Goal: Information Seeking & Learning: Learn about a topic

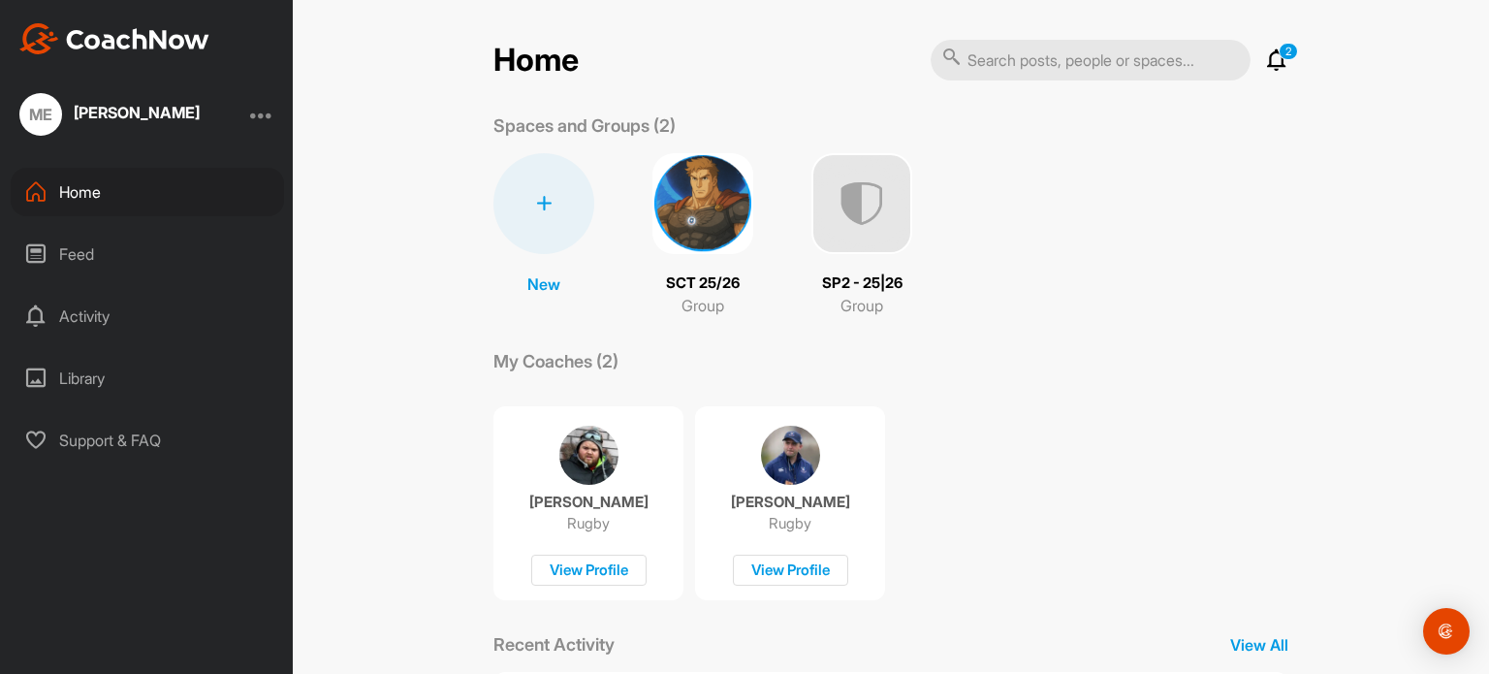
click at [1268, 53] on icon at bounding box center [1276, 59] width 23 height 23
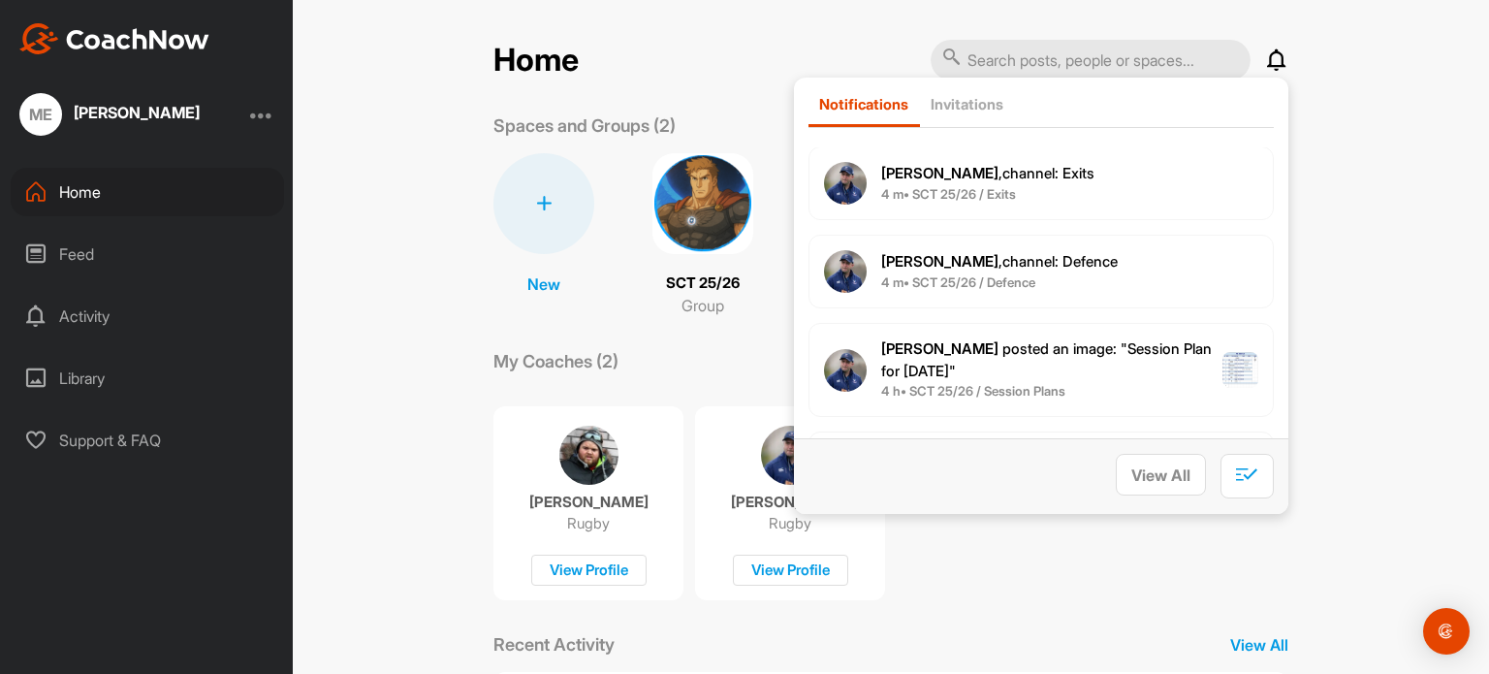
scroll to position [52, 0]
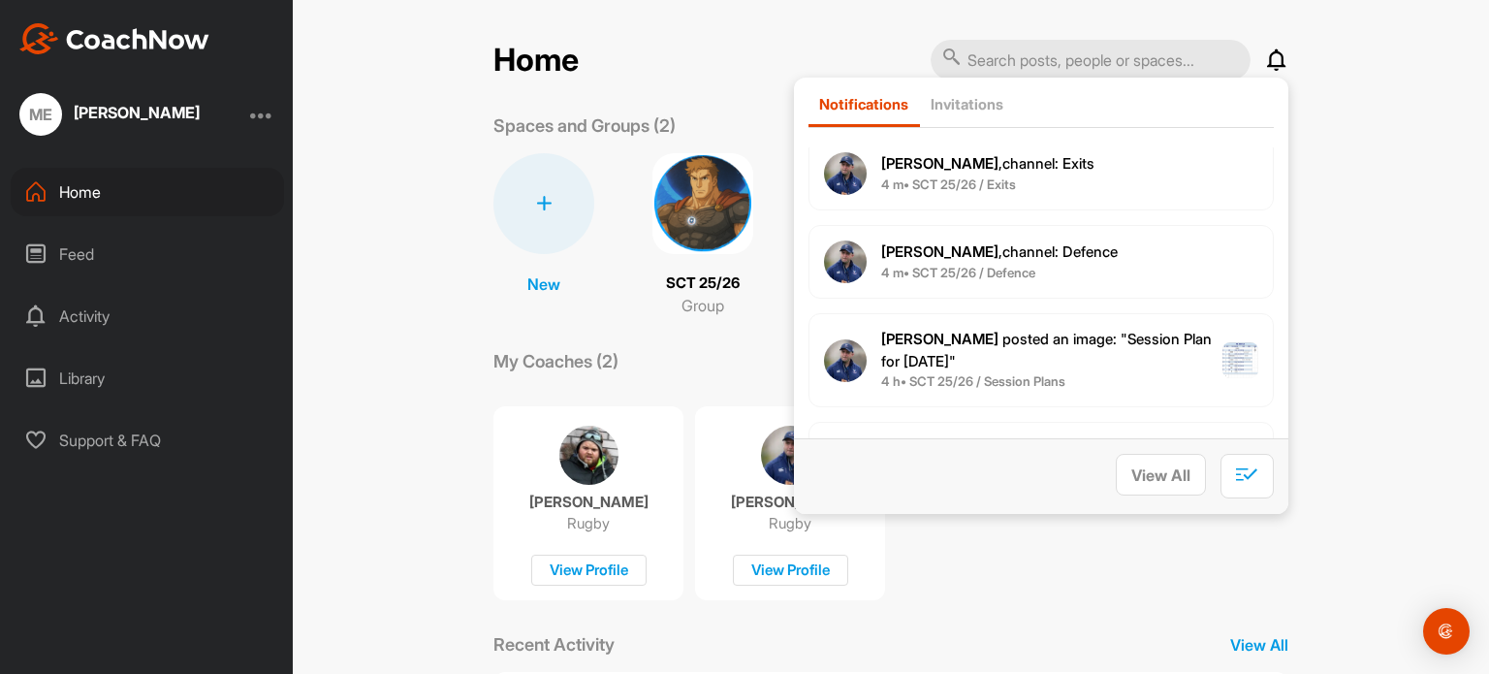
click at [368, 111] on div "Home Notifications Invitations [DATE] [PERSON_NAME] , channel : Exits 4 m • SCT…" at bounding box center [891, 337] width 1196 height 674
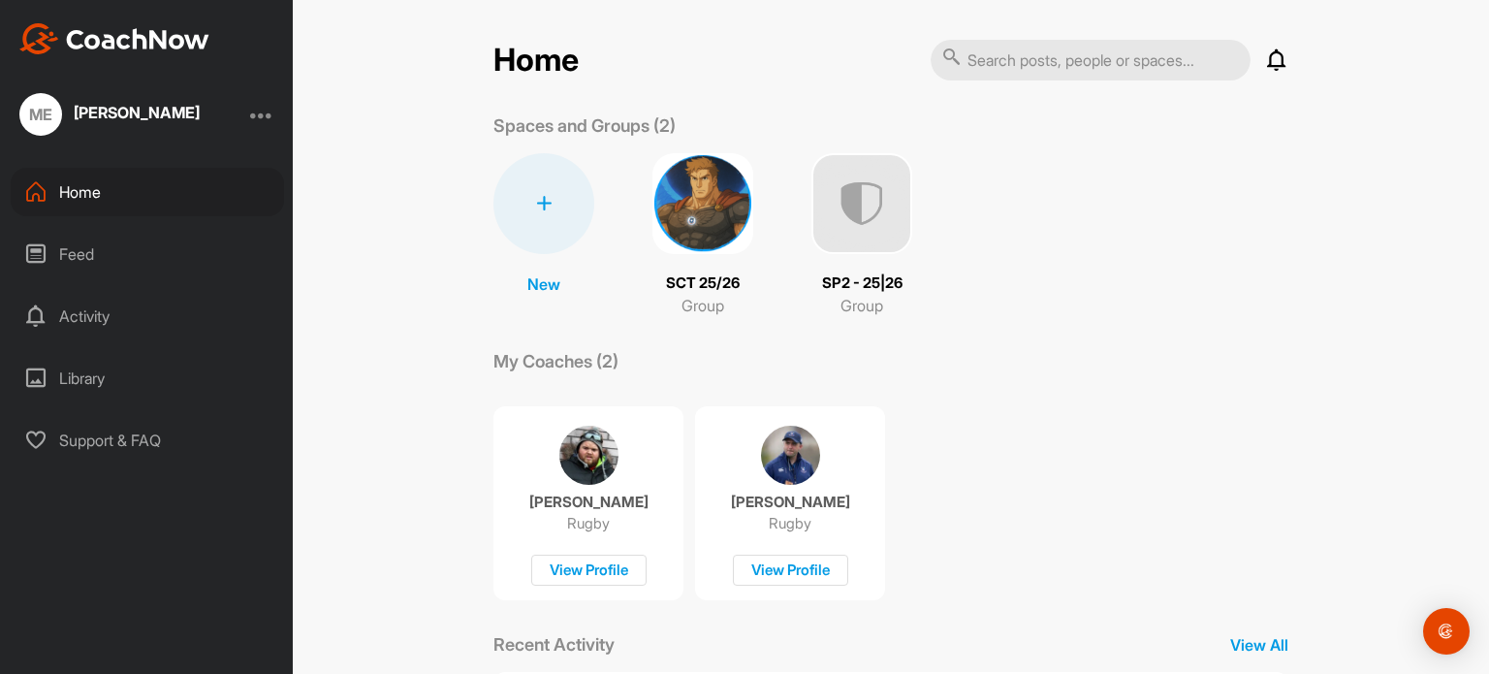
click at [679, 183] on img at bounding box center [702, 203] width 101 height 101
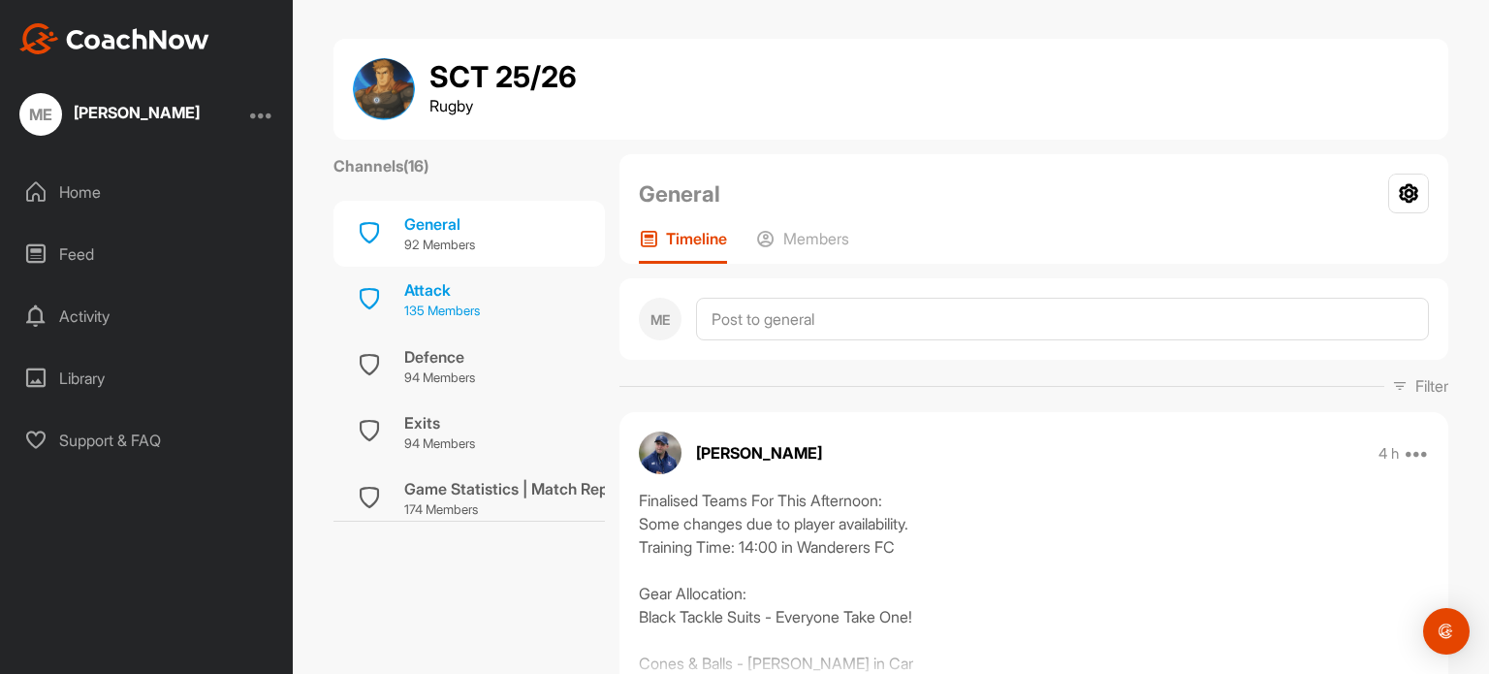
click at [410, 297] on div "Attack" at bounding box center [442, 289] width 76 height 23
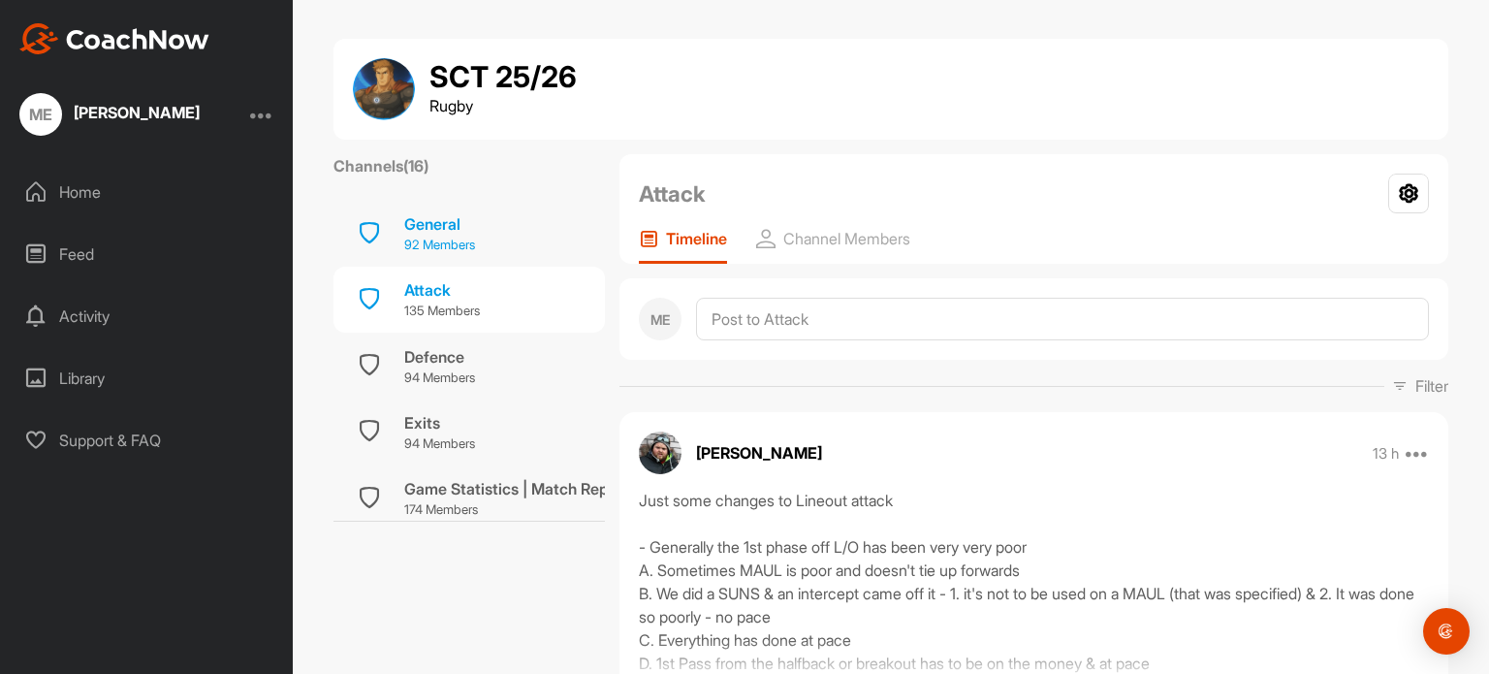
click at [440, 235] on div "General" at bounding box center [439, 223] width 71 height 23
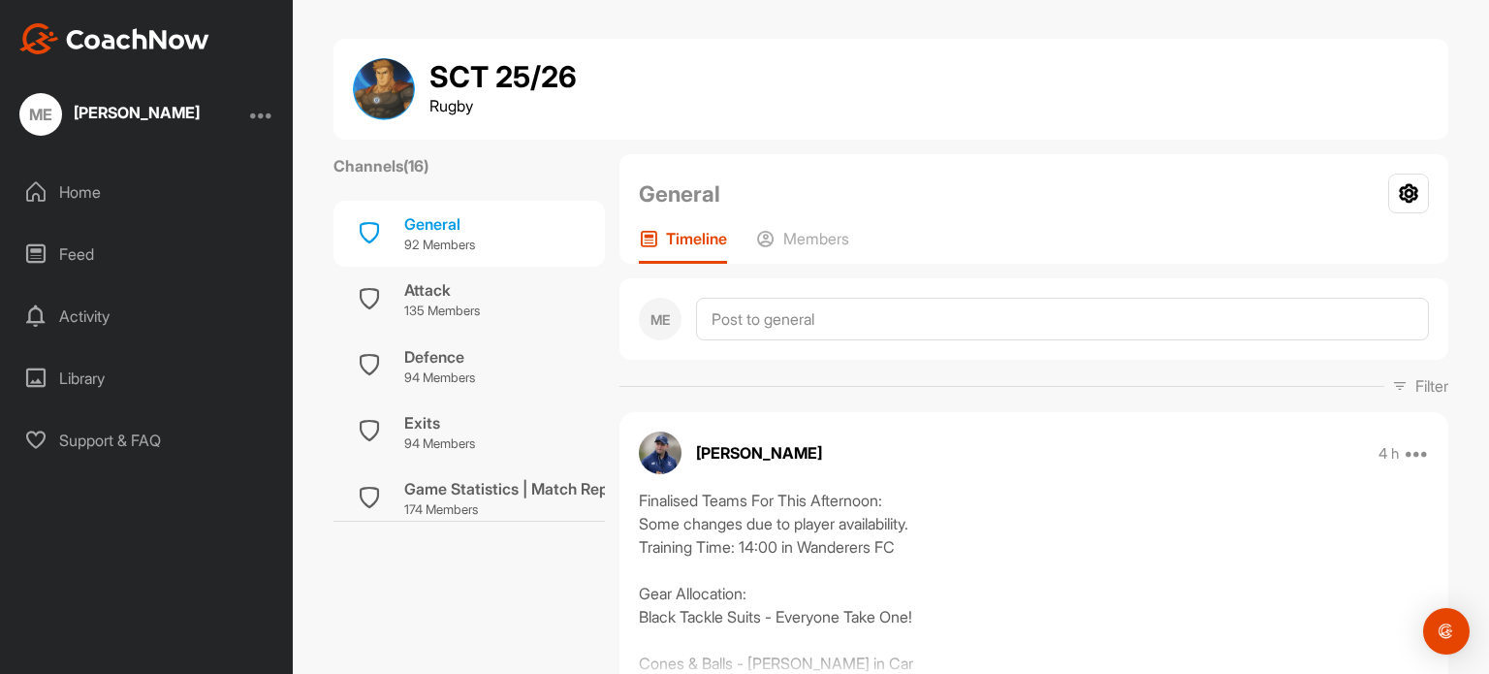
click at [39, 225] on div "Home Feed Activity Library Support & FAQ" at bounding box center [146, 316] width 293 height 297
click at [43, 255] on icon at bounding box center [35, 253] width 23 height 23
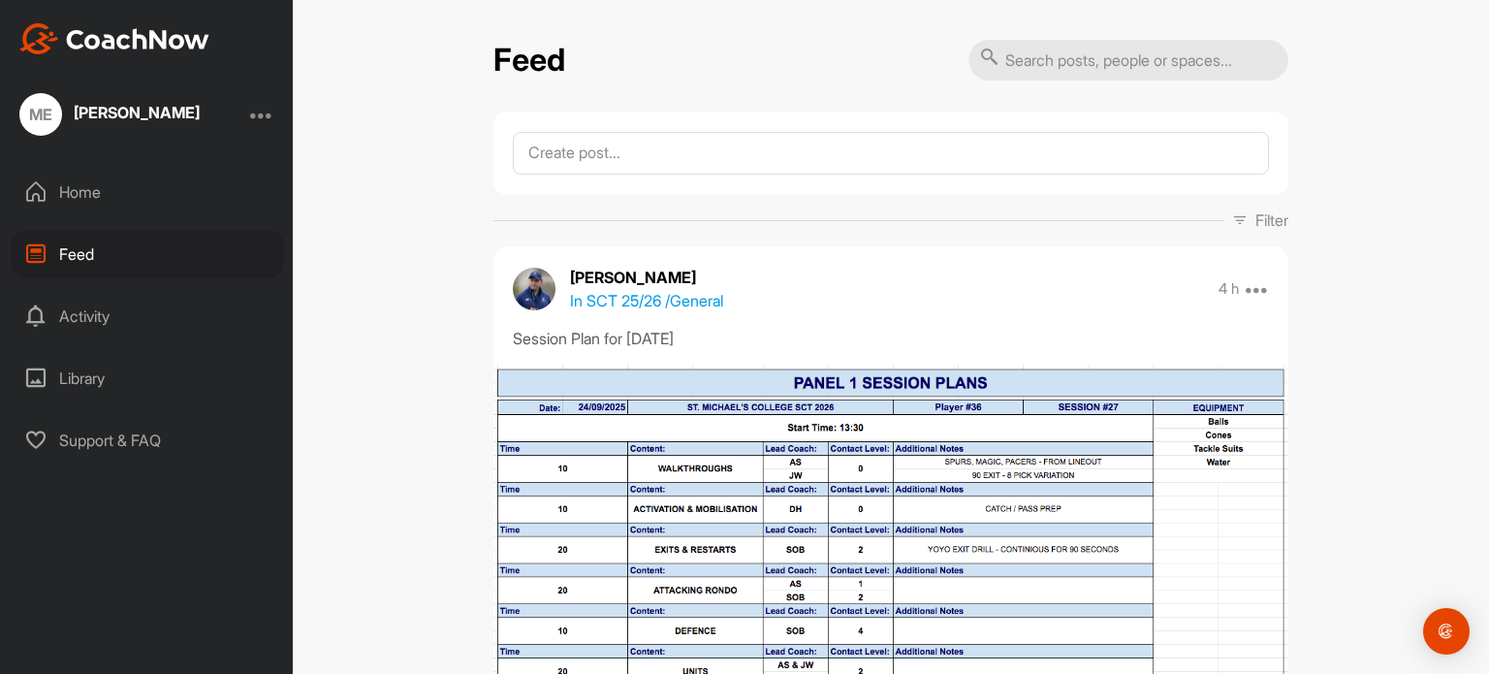
click at [21, 204] on div "Home" at bounding box center [147, 192] width 273 height 48
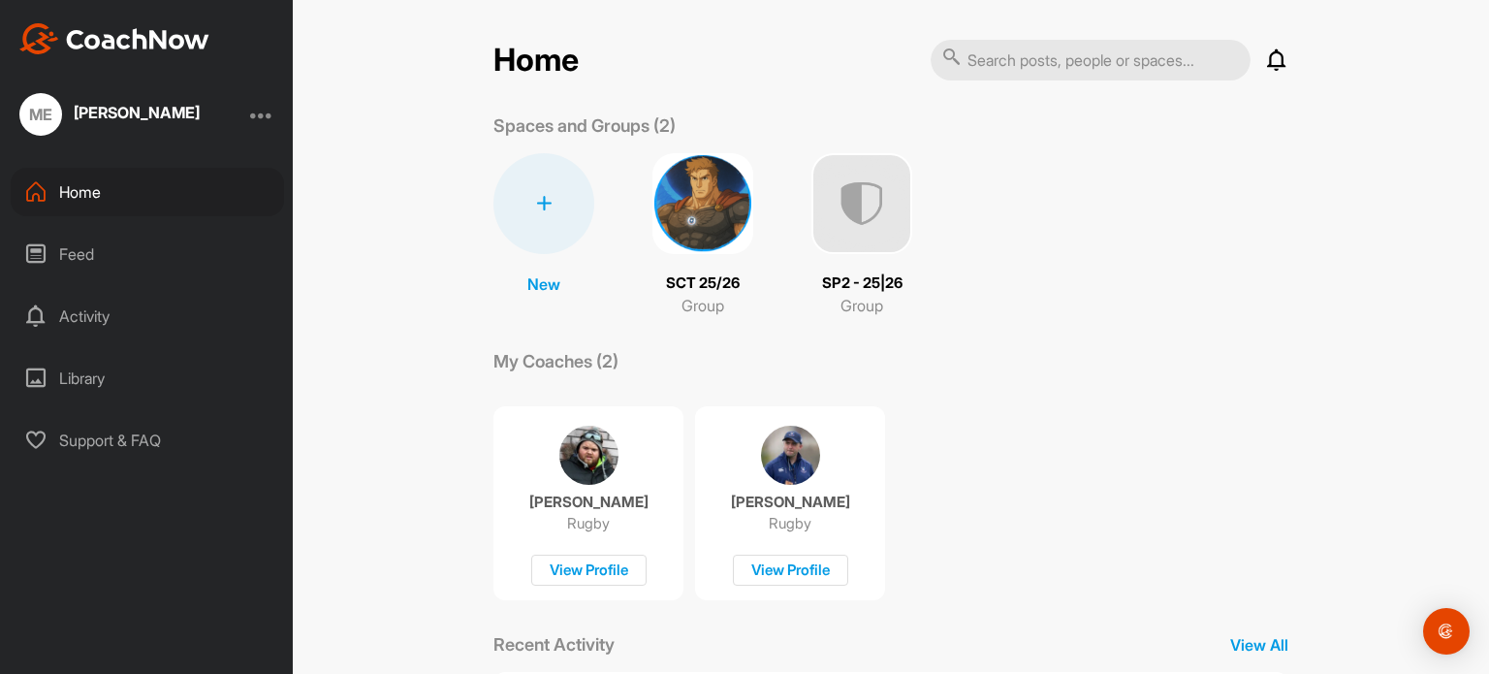
click at [693, 212] on img at bounding box center [702, 203] width 101 height 101
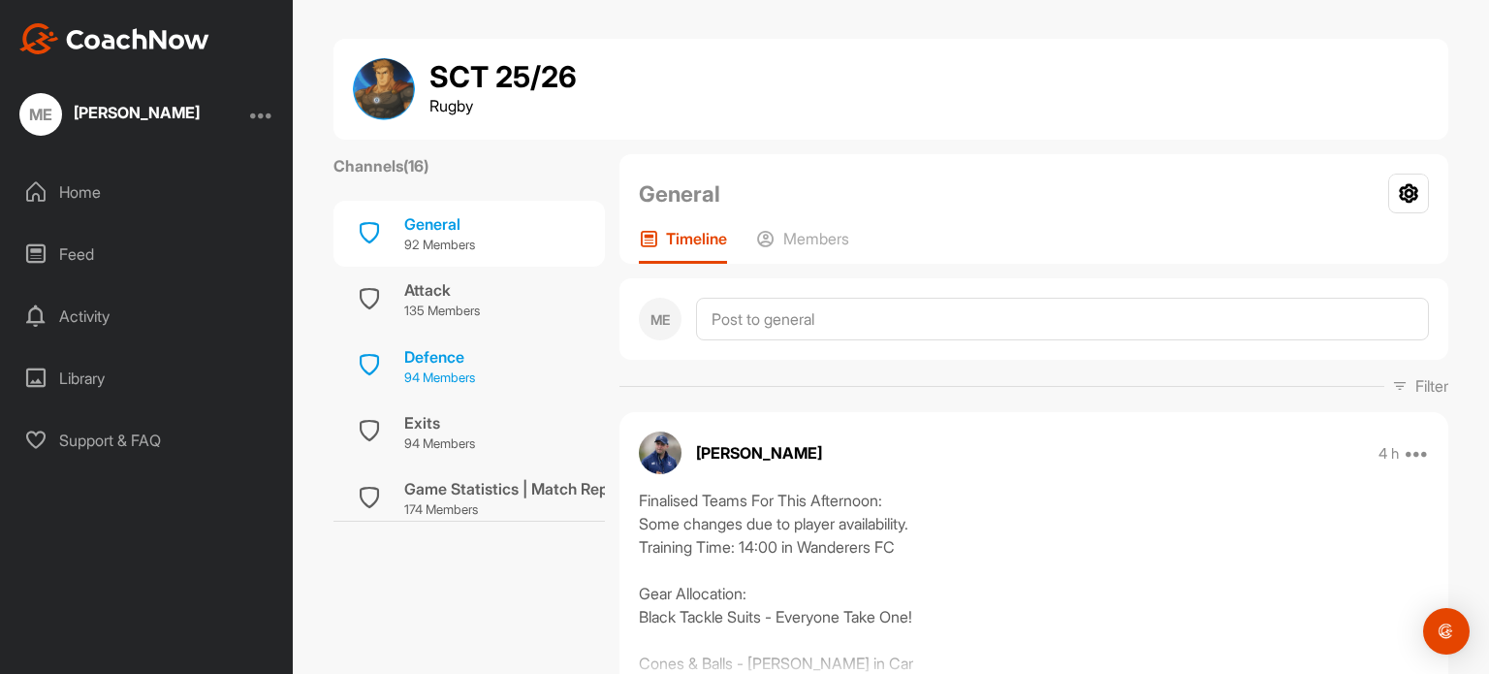
click at [476, 354] on div "Defence 94 Members" at bounding box center [468, 366] width 271 height 66
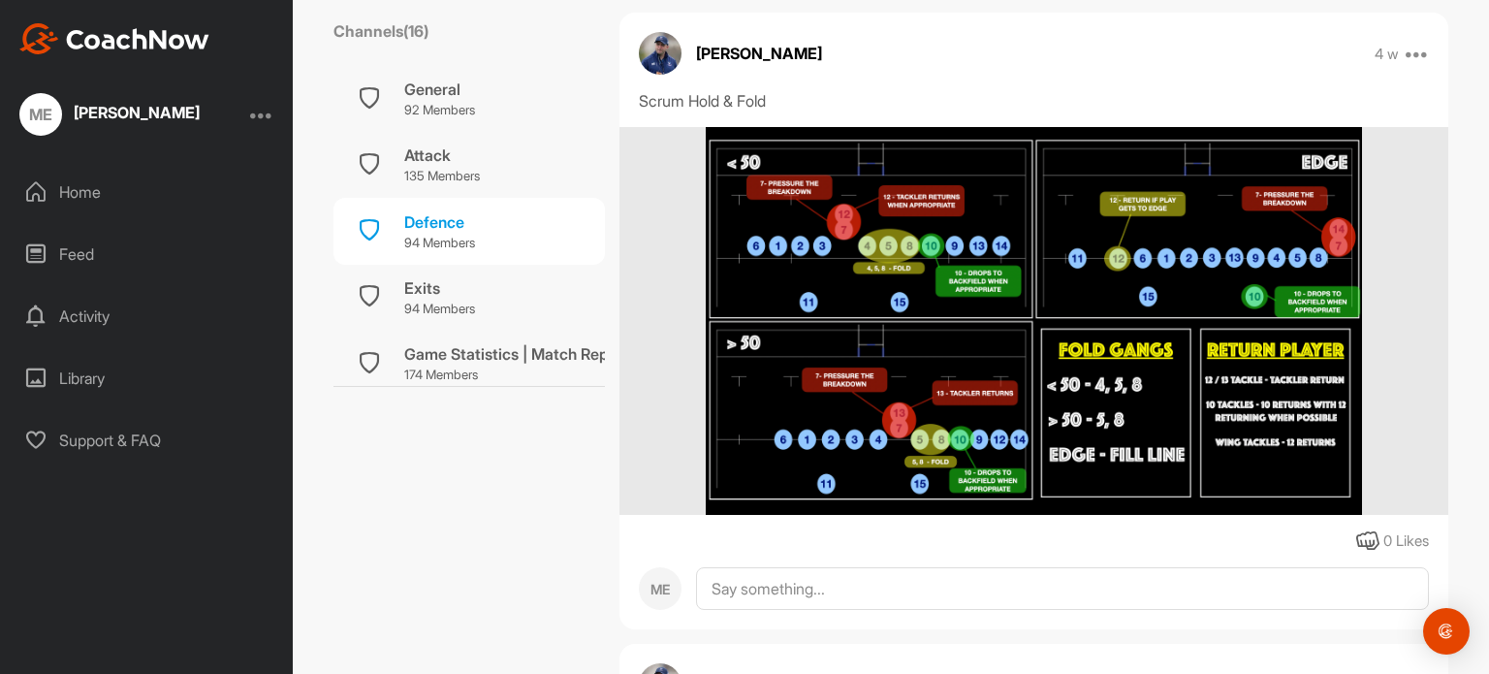
scroll to position [1655, 0]
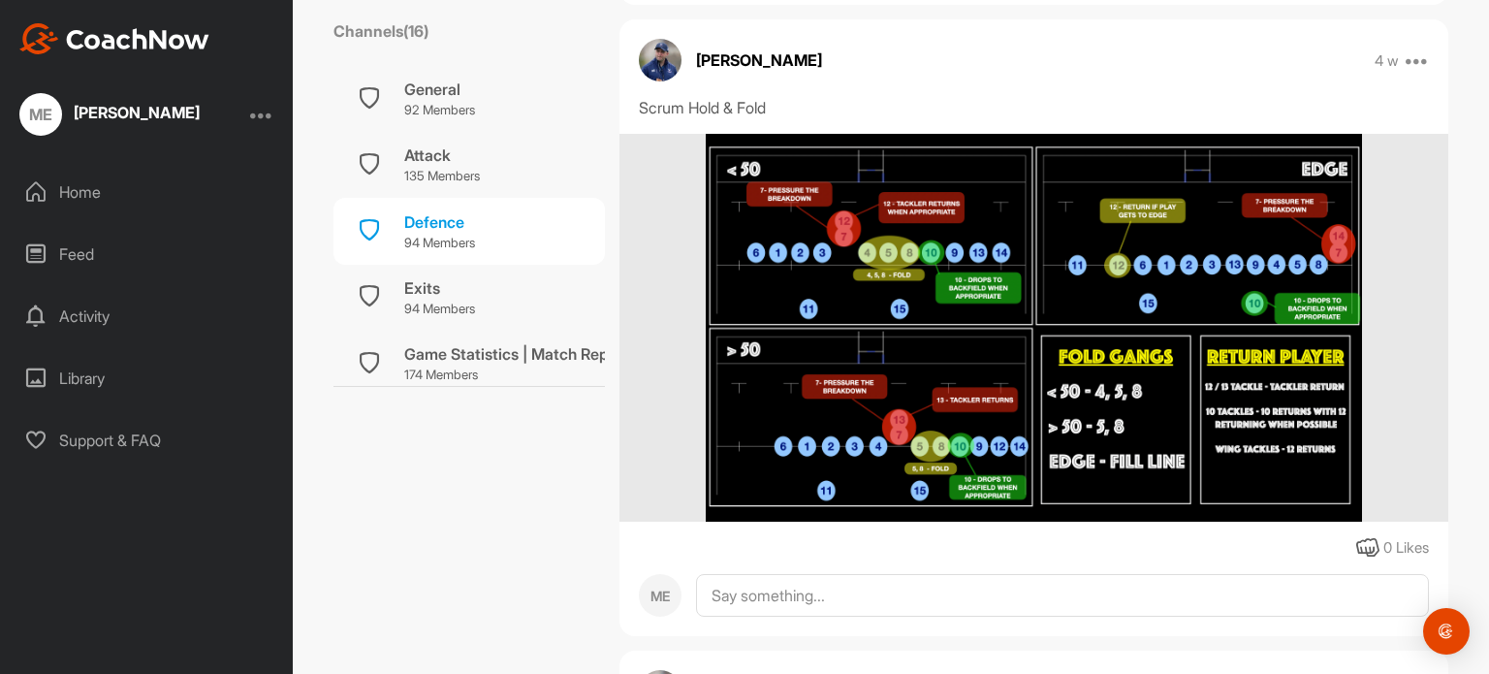
click at [883, 294] on img at bounding box center [1034, 328] width 656 height 388
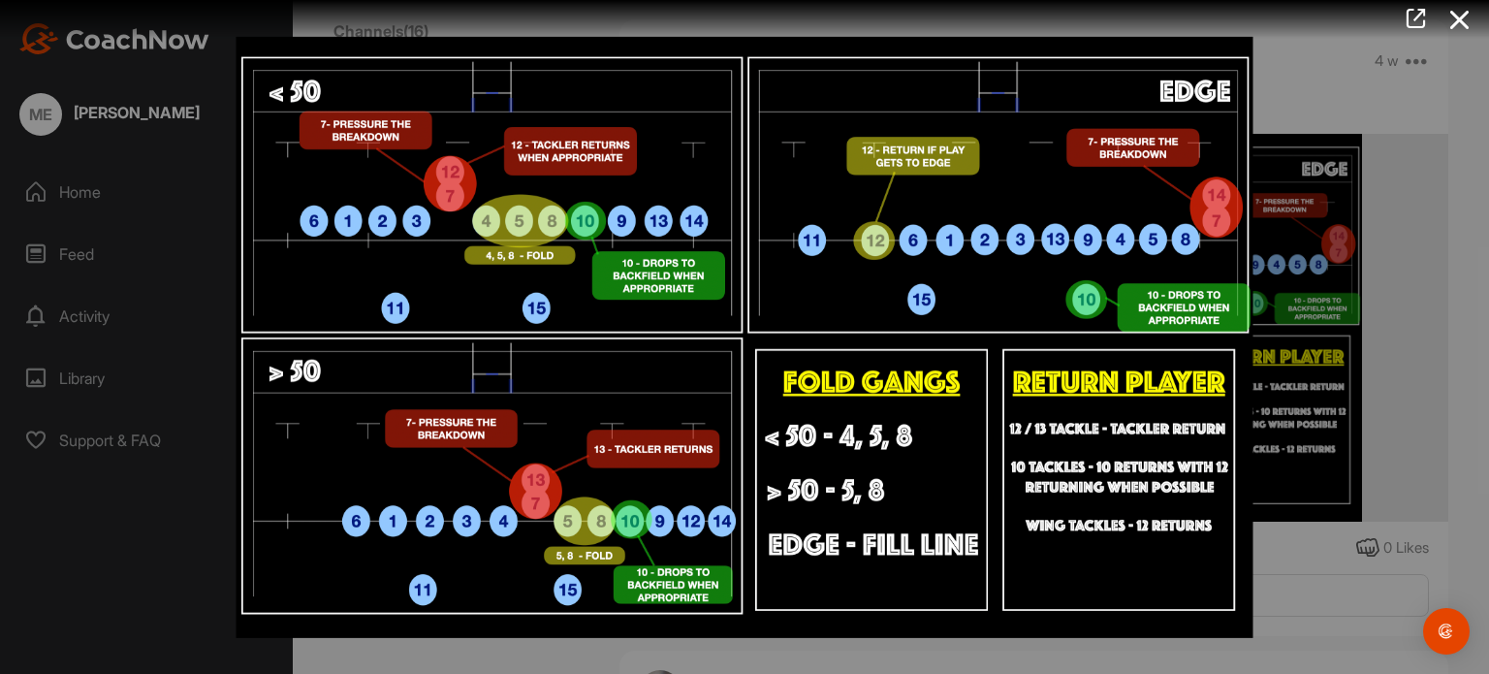
click at [1335, 132] on div at bounding box center [744, 337] width 1489 height 674
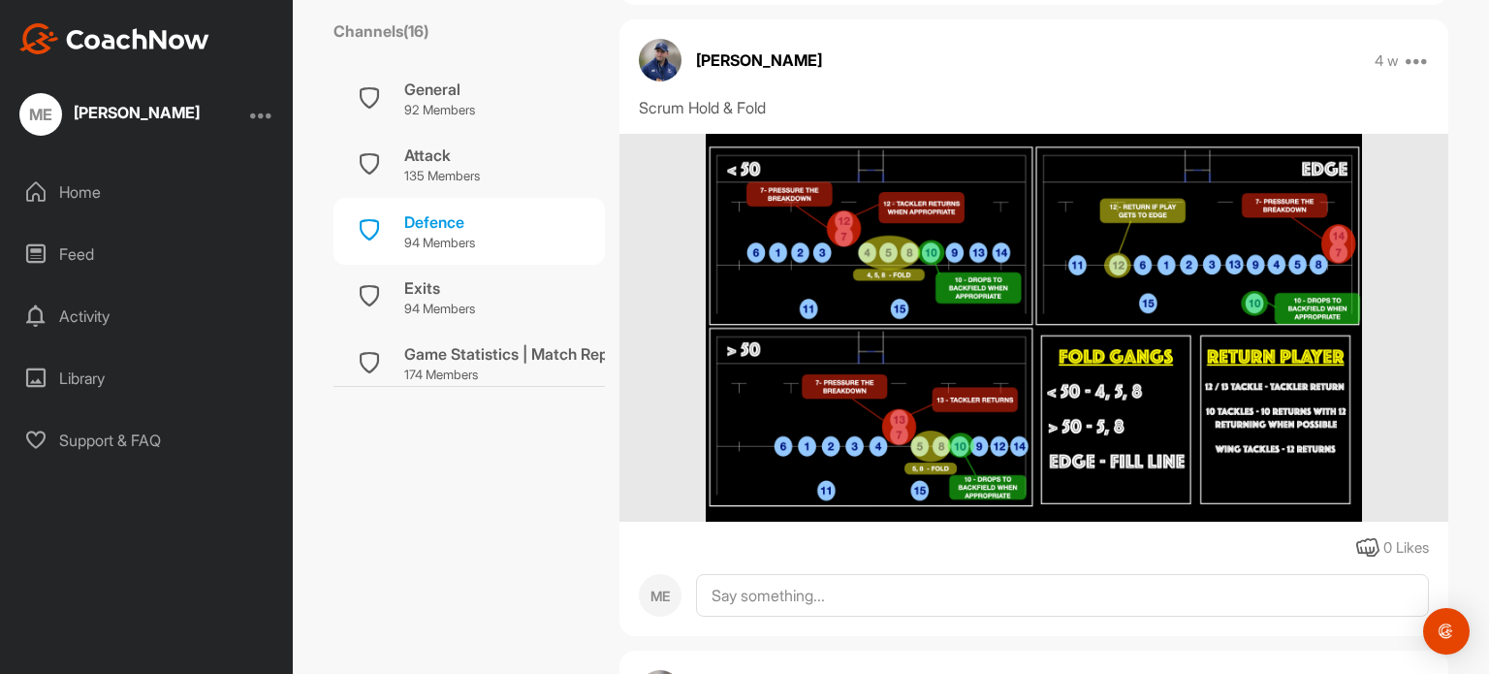
click at [1139, 228] on img at bounding box center [1034, 328] width 656 height 388
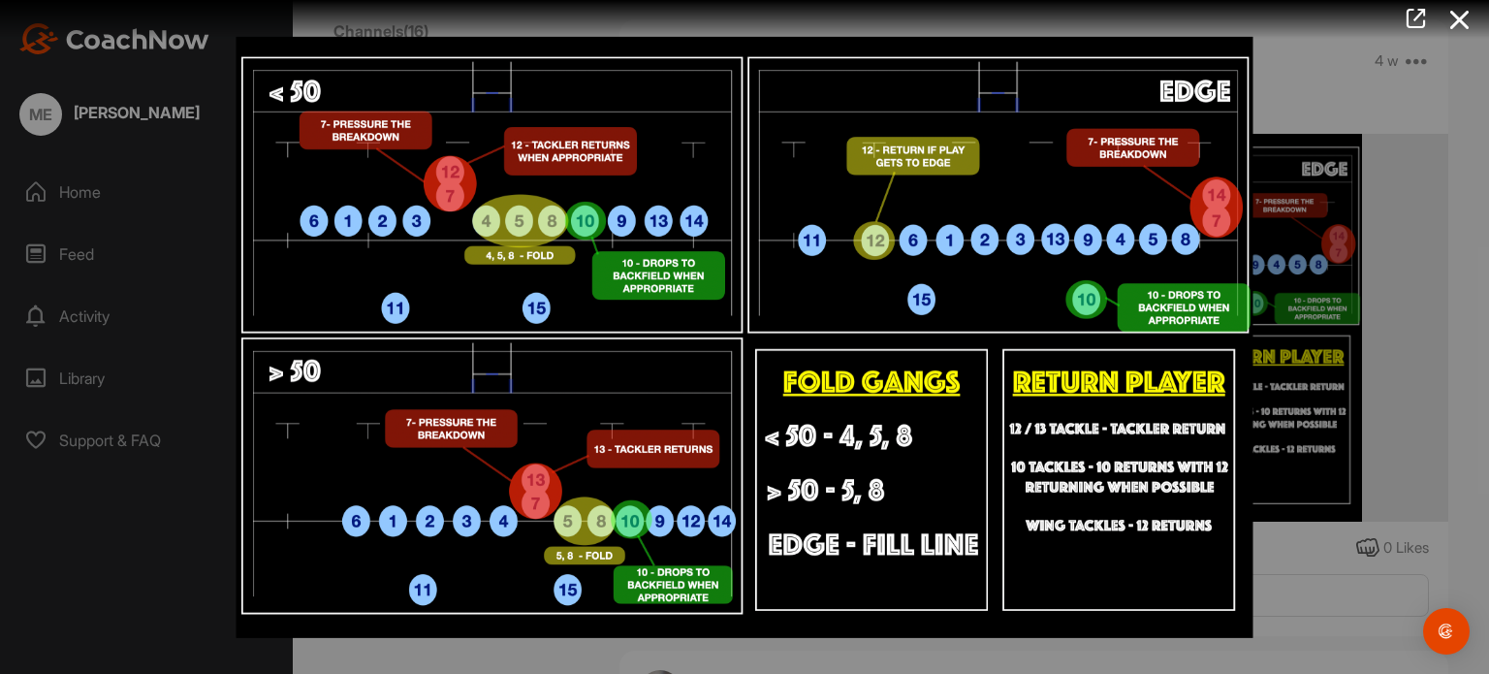
click at [1310, 205] on div at bounding box center [744, 337] width 1489 height 674
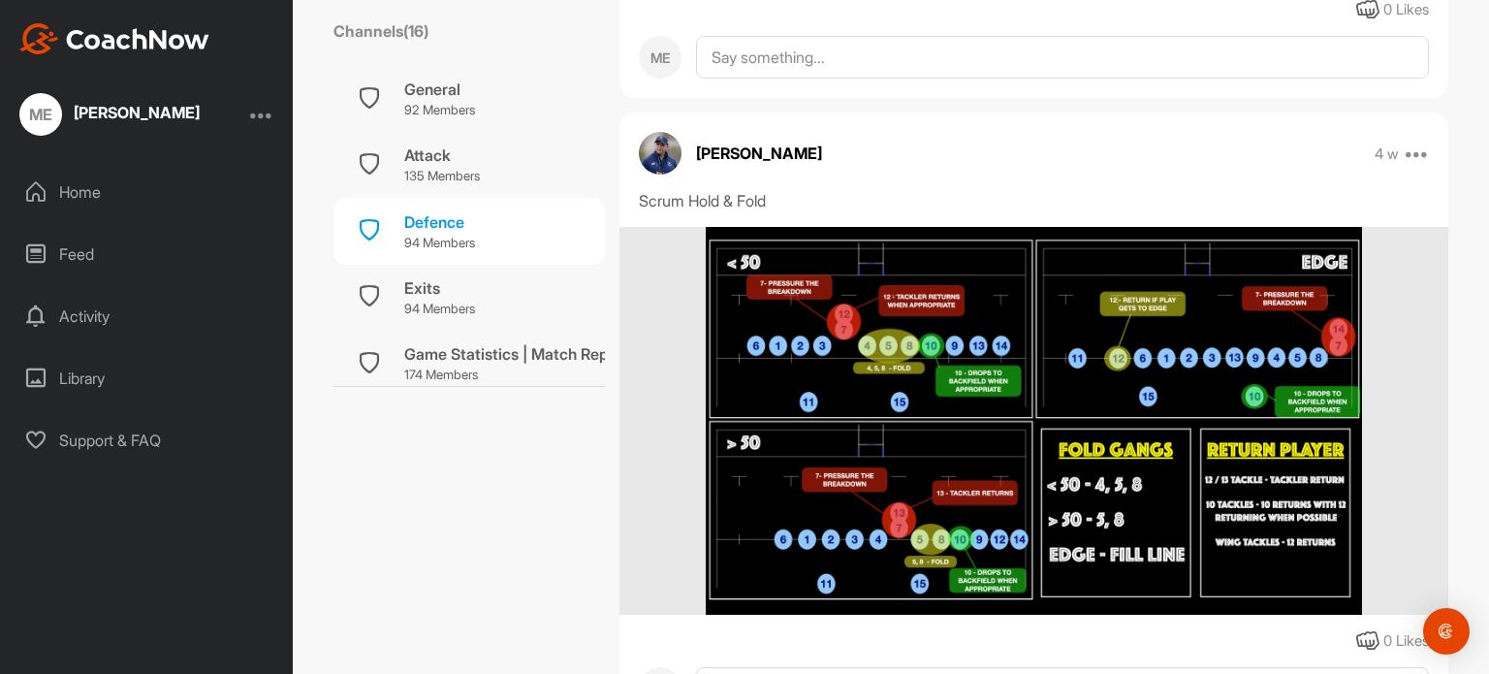
scroll to position [1563, 0]
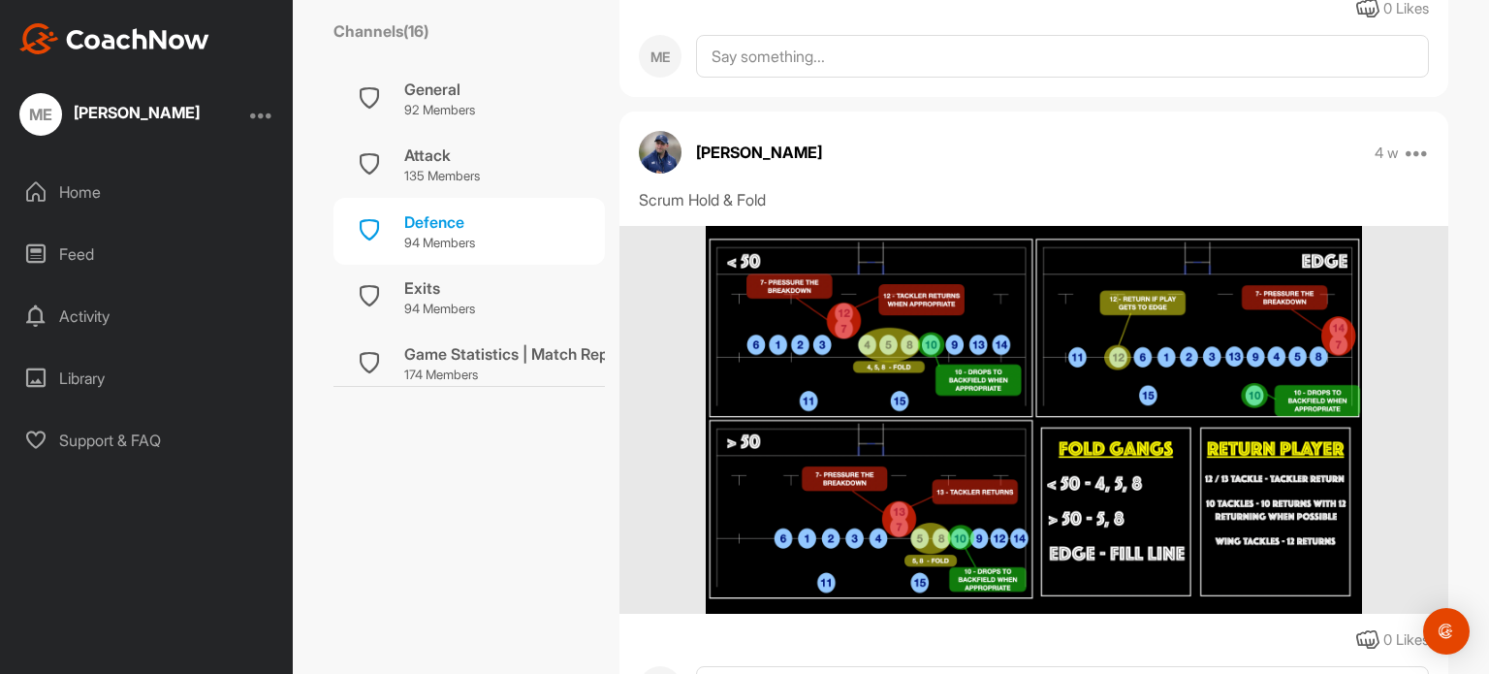
click at [967, 313] on img at bounding box center [1034, 420] width 656 height 388
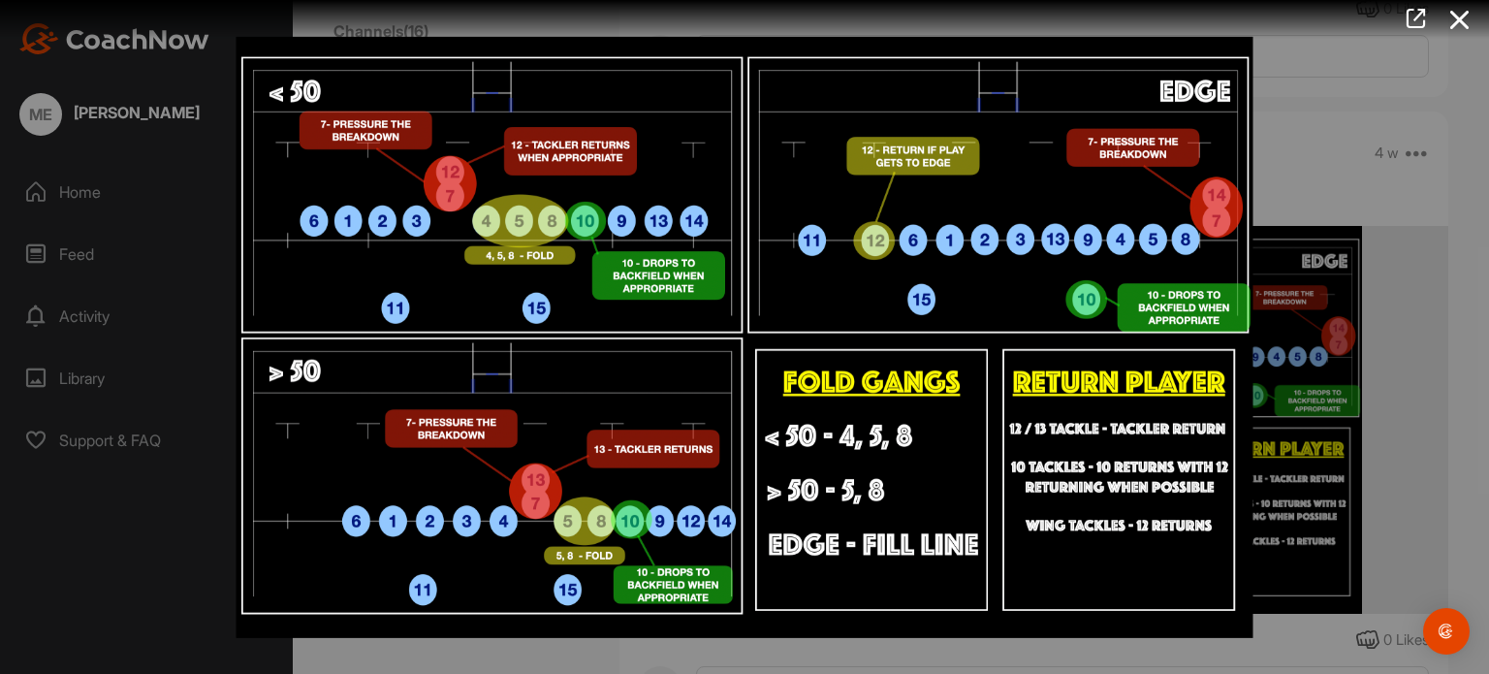
click at [1337, 143] on div at bounding box center [744, 337] width 1489 height 674
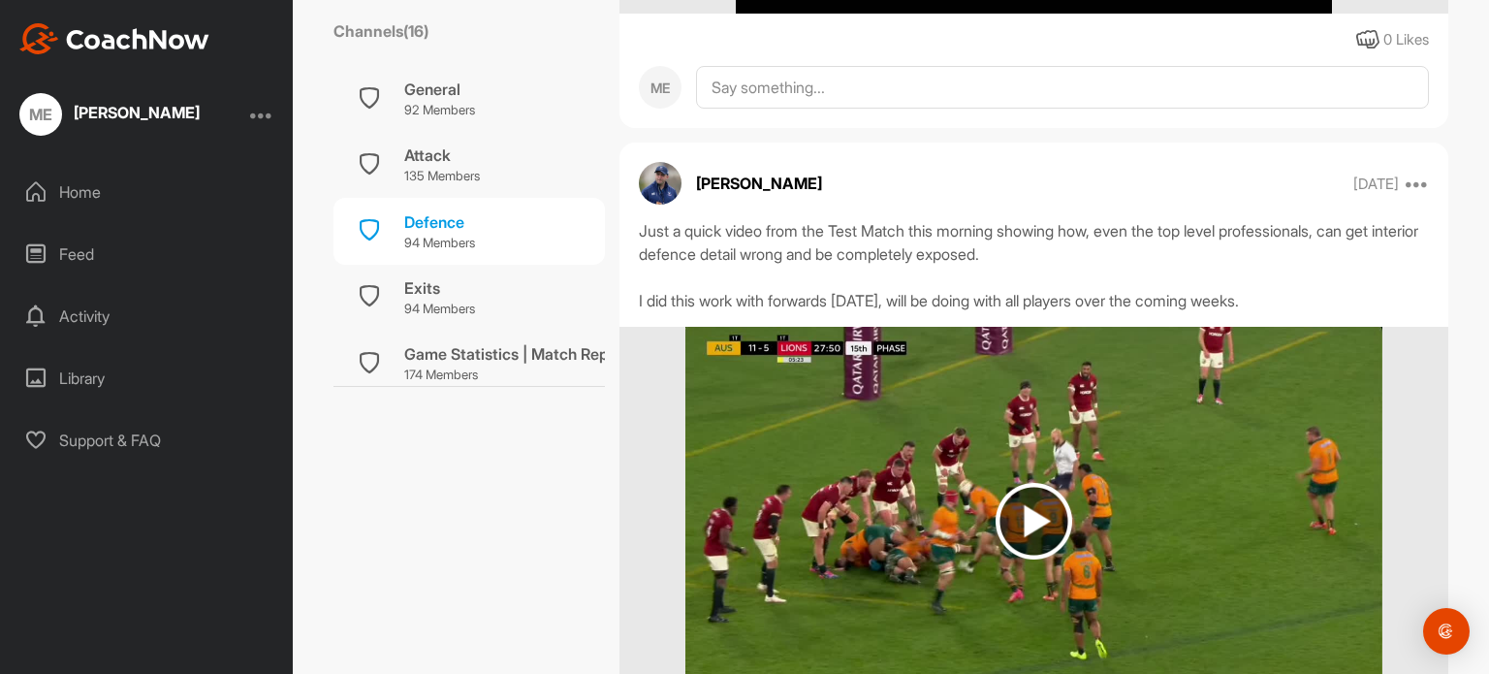
scroll to position [2795, 0]
click at [1015, 512] on img at bounding box center [1034, 520] width 77 height 77
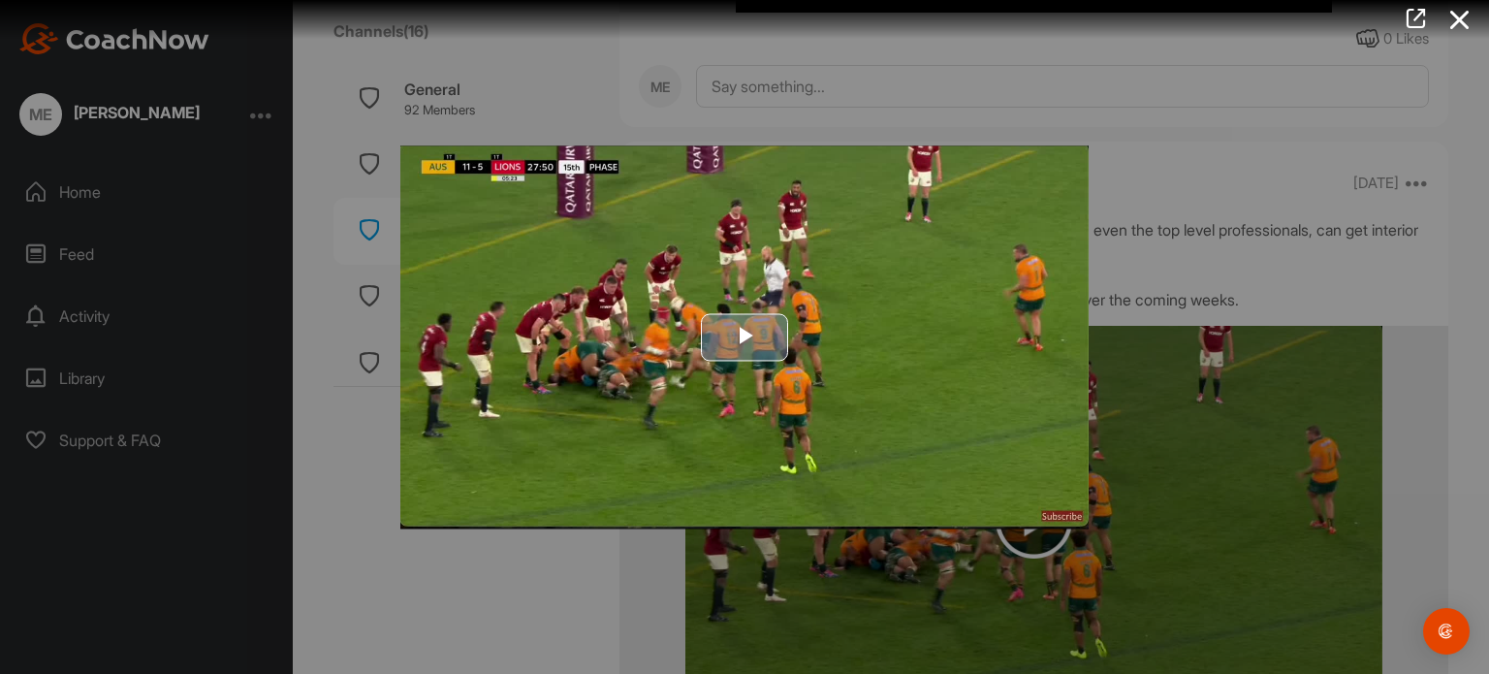
click at [745, 336] on span "Video Player" at bounding box center [745, 336] width 0 height 0
click at [742, 321] on video "Video Player" at bounding box center [744, 336] width 688 height 383
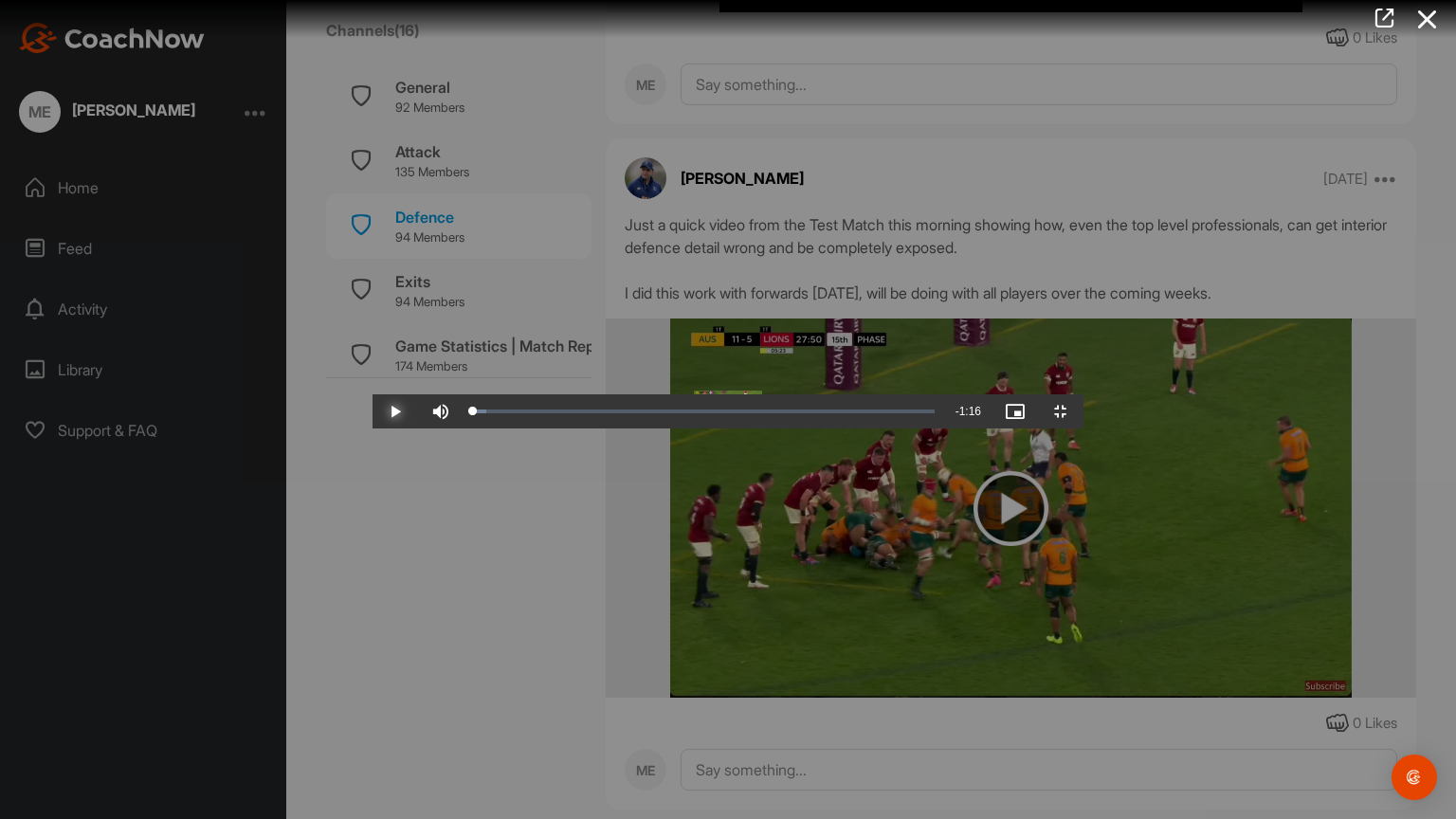
click at [373, 411] on span "Video Player" at bounding box center [395, 411] width 46 height 0
click at [373, 390] on video "Video Player" at bounding box center [728, 409] width 711 height 38
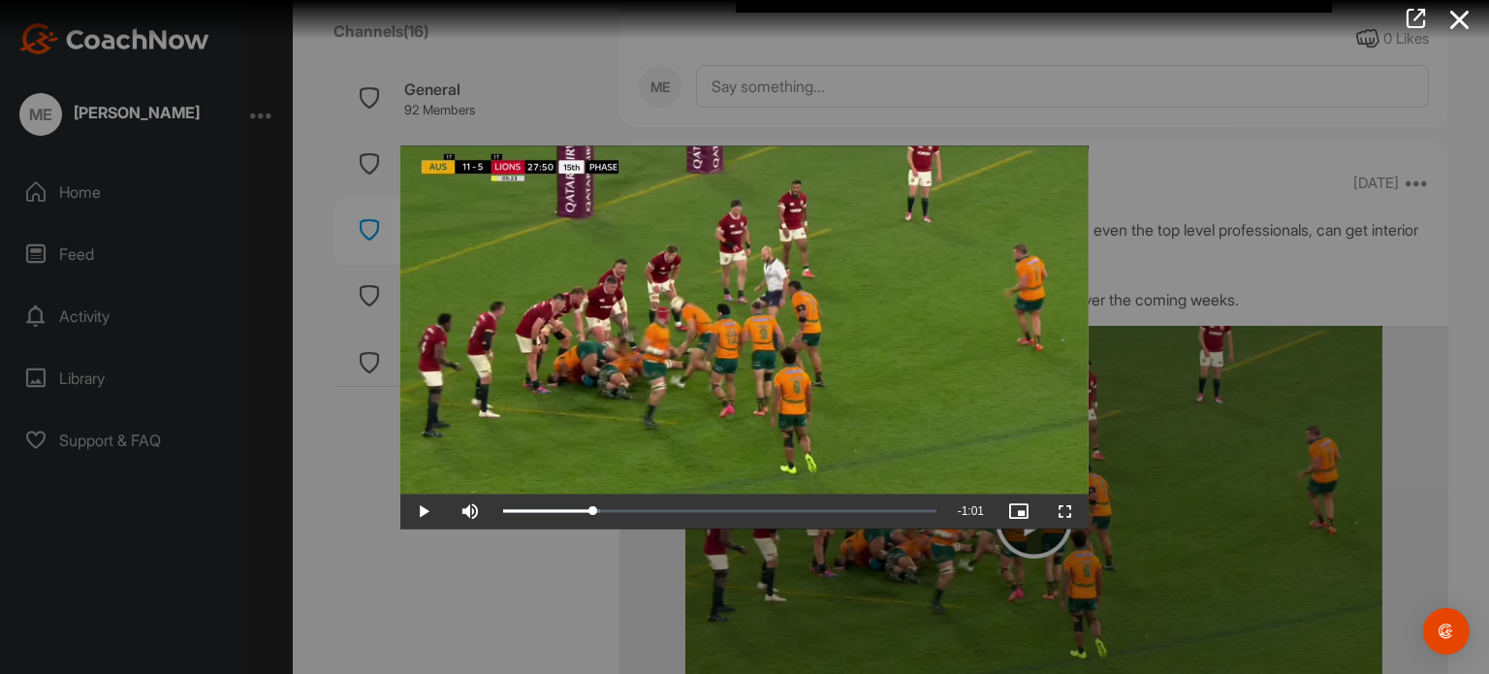
click at [668, 96] on div at bounding box center [744, 337] width 1489 height 674
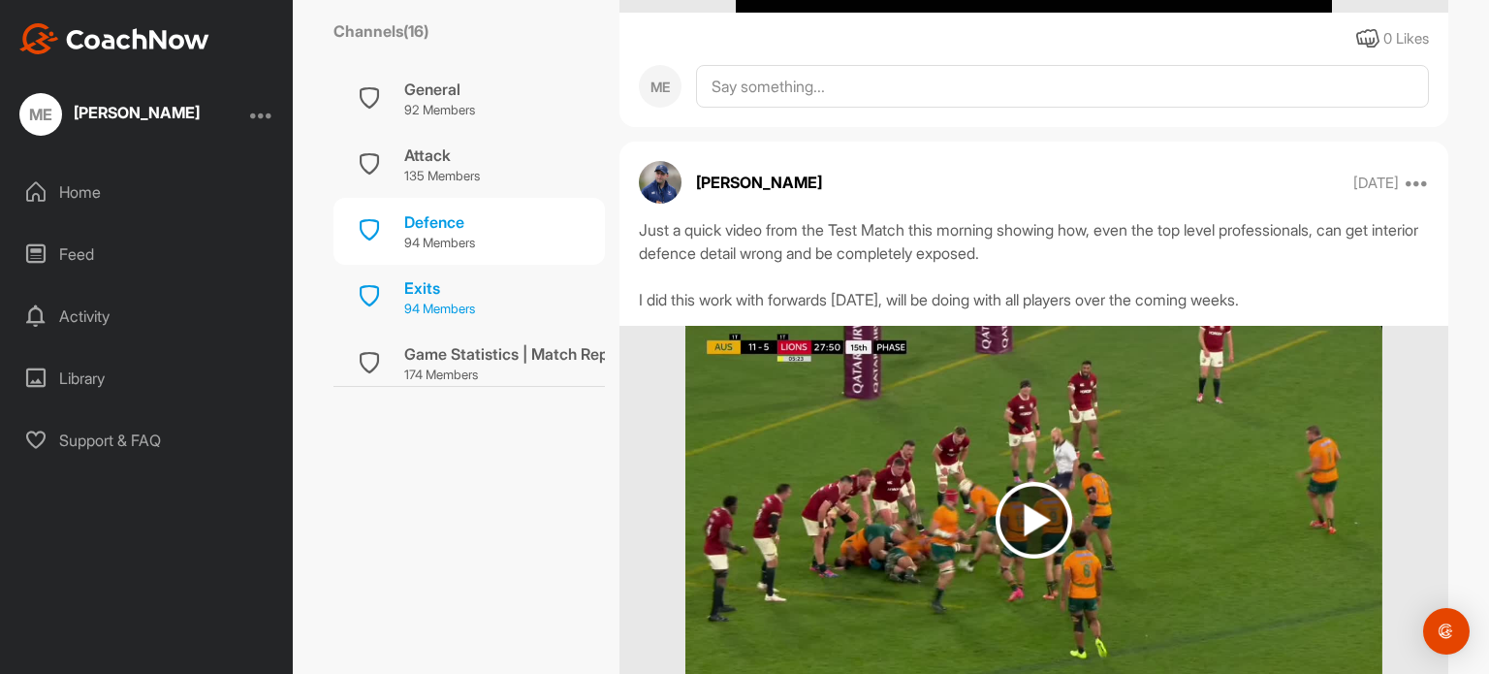
click at [431, 301] on p "94 Members" at bounding box center [439, 309] width 71 height 19
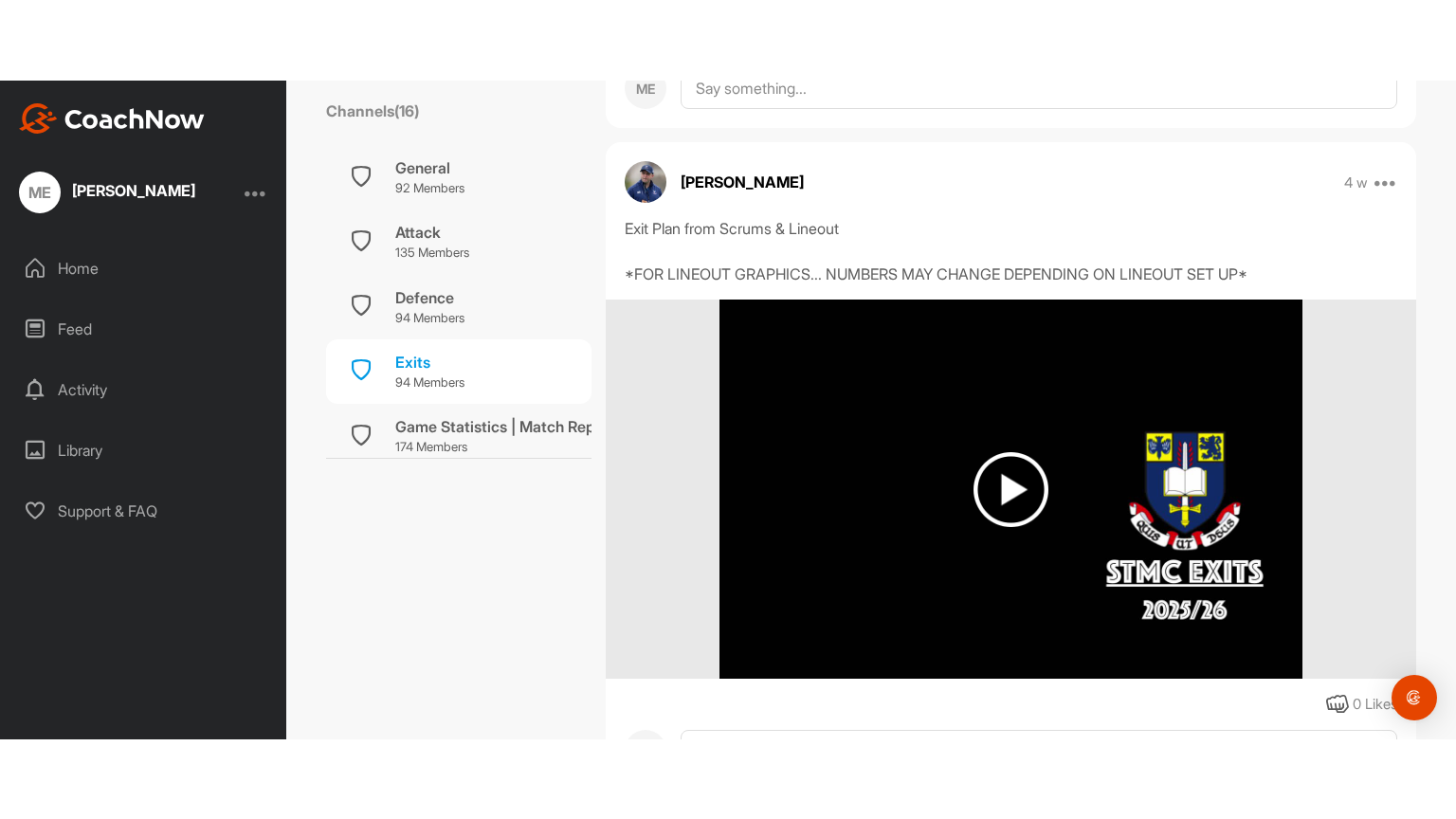
scroll to position [1027, 0]
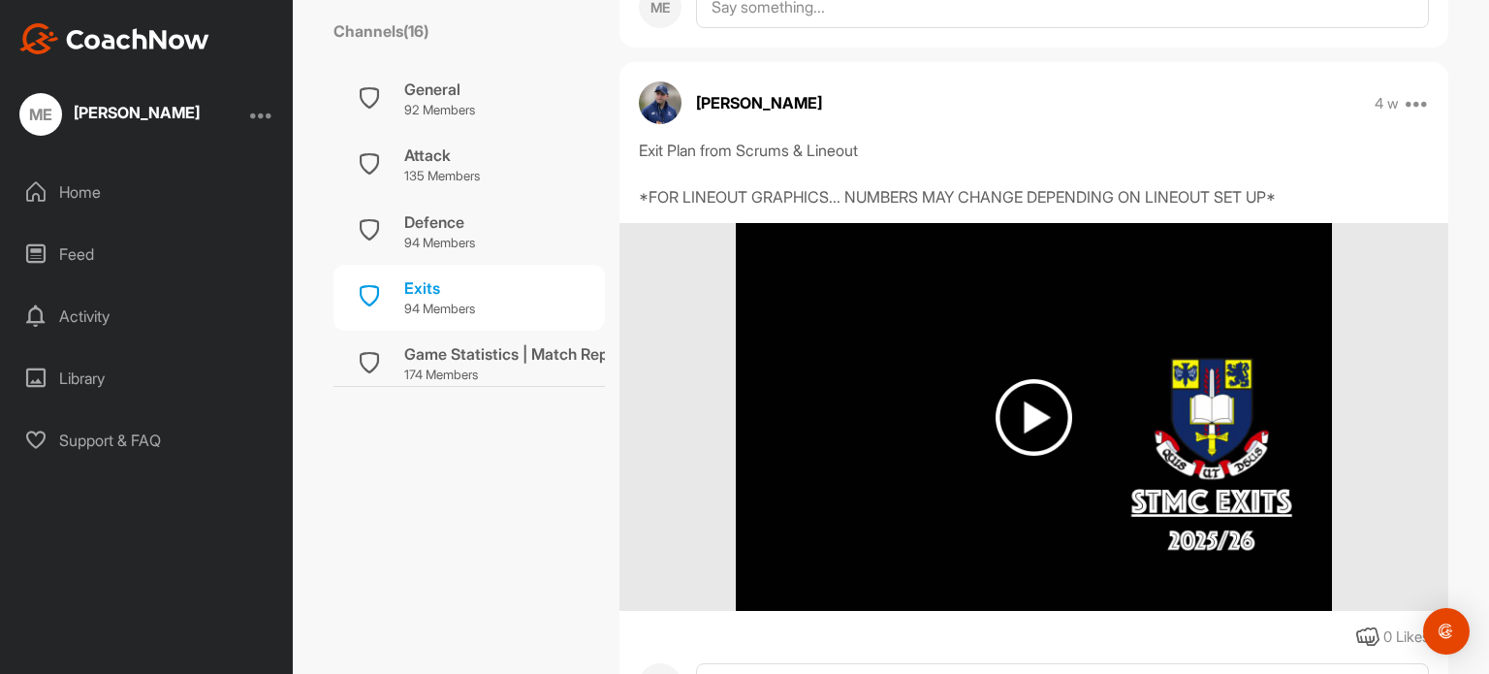
click at [1019, 418] on img at bounding box center [1034, 417] width 77 height 77
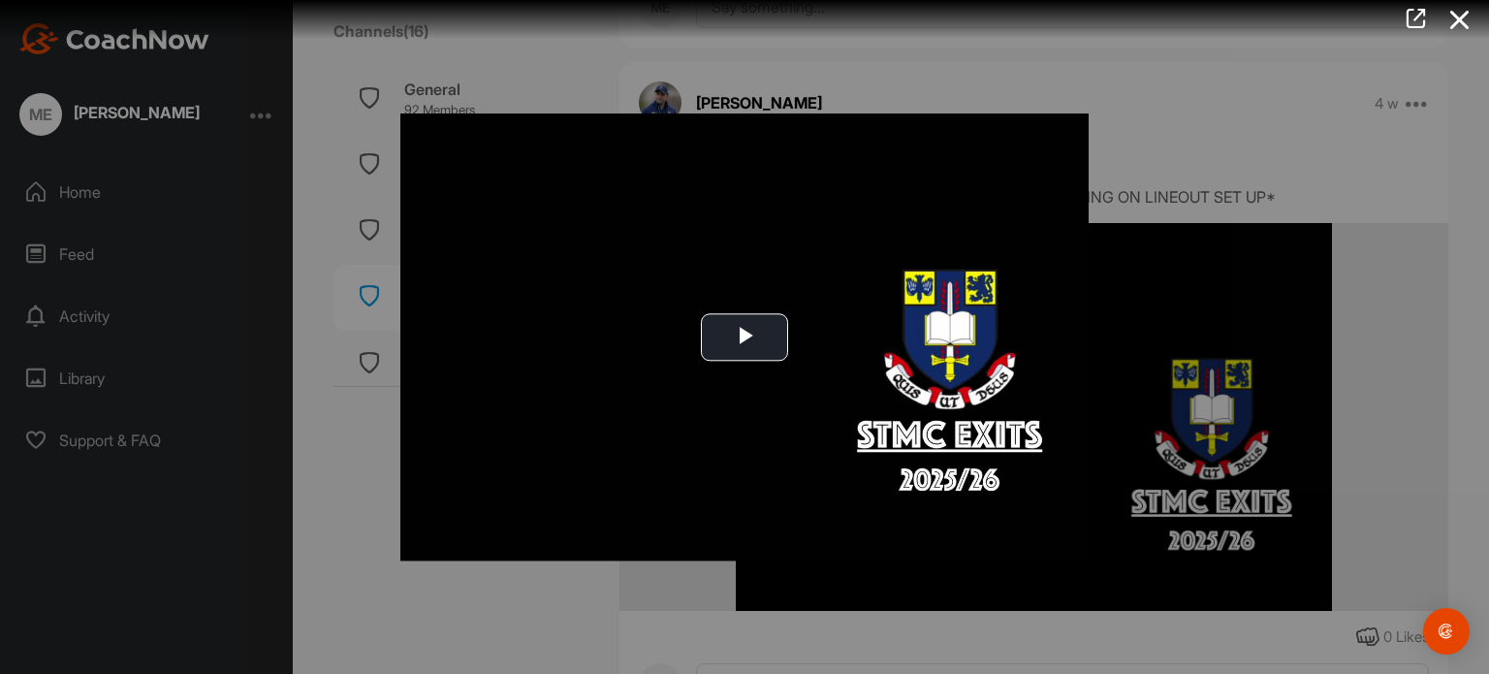
click at [748, 362] on img "Video Player" at bounding box center [744, 336] width 688 height 447
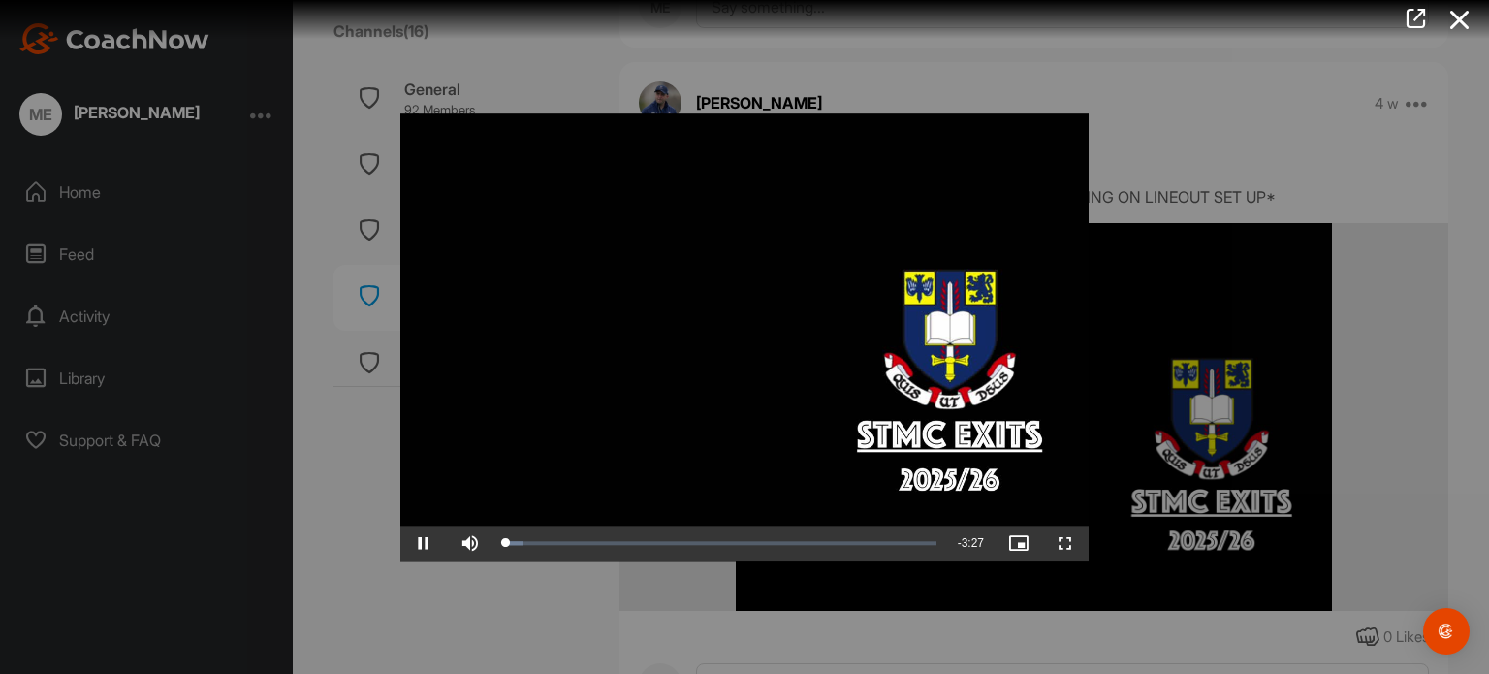
click at [744, 368] on video "Video Player" at bounding box center [744, 336] width 688 height 447
click at [1066, 543] on span "Video Player" at bounding box center [1065, 543] width 47 height 0
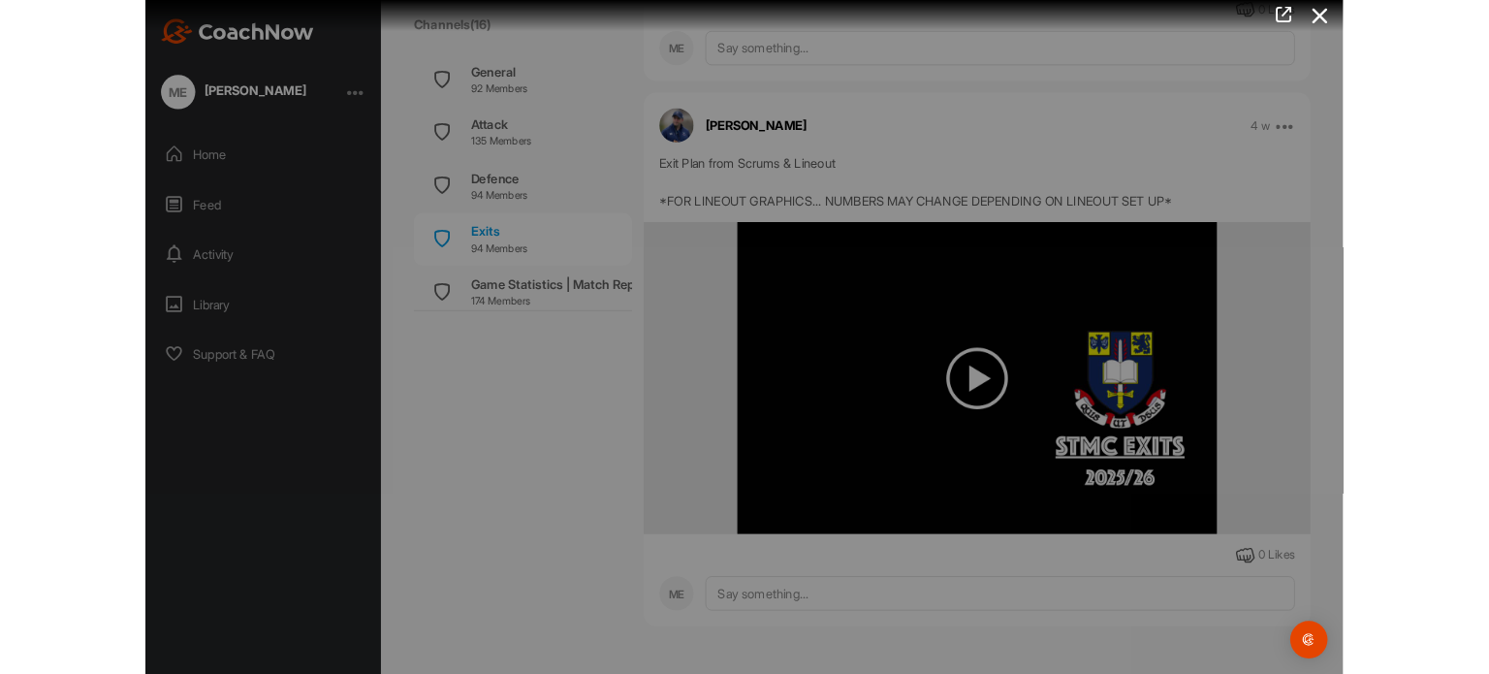
scroll to position [997, 0]
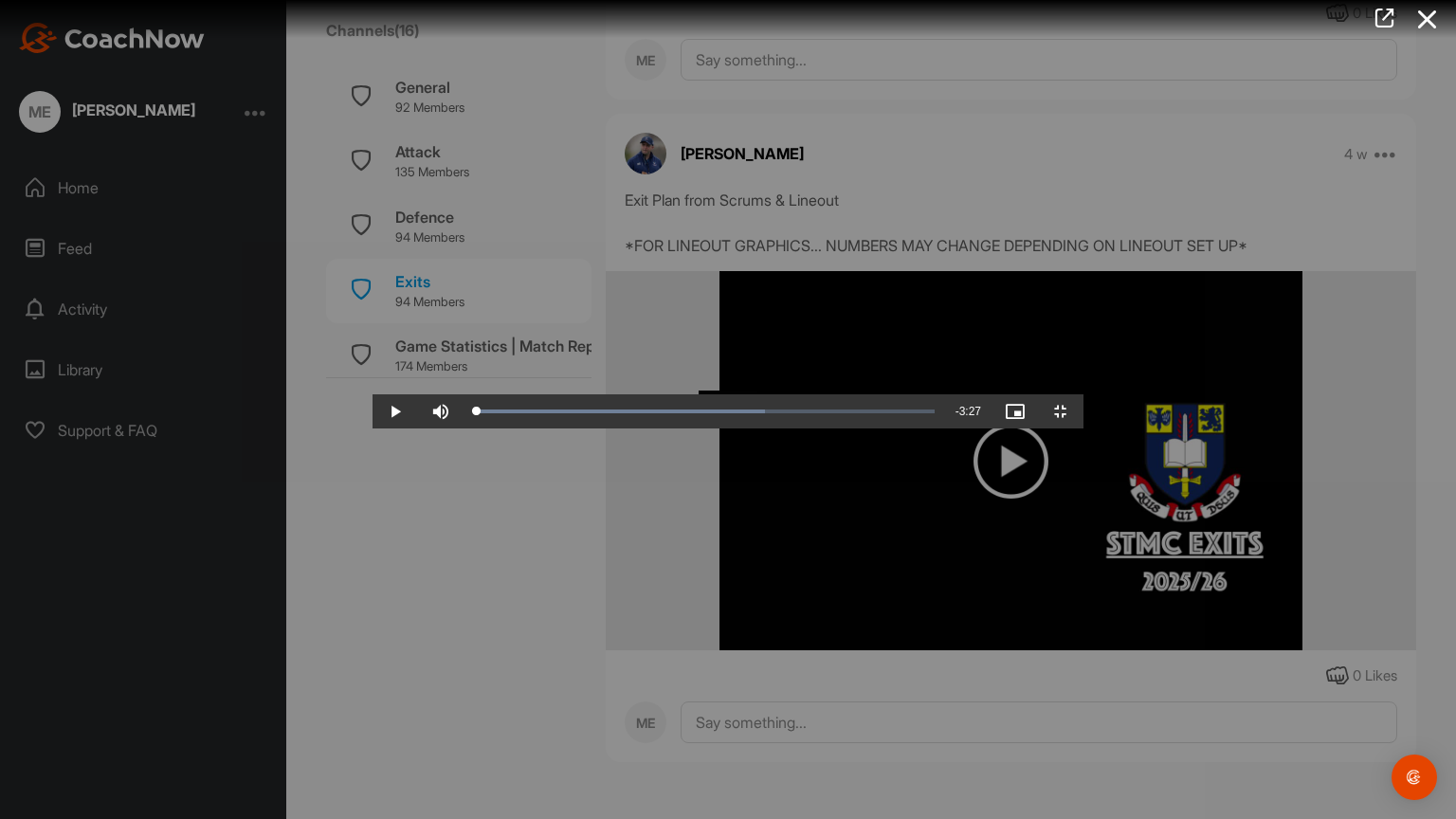
click at [580, 428] on video "Video Player" at bounding box center [728, 409] width 711 height 38
click at [780, 428] on video "Video Player" at bounding box center [728, 409] width 711 height 38
click at [373, 428] on video "Video Player" at bounding box center [728, 409] width 711 height 38
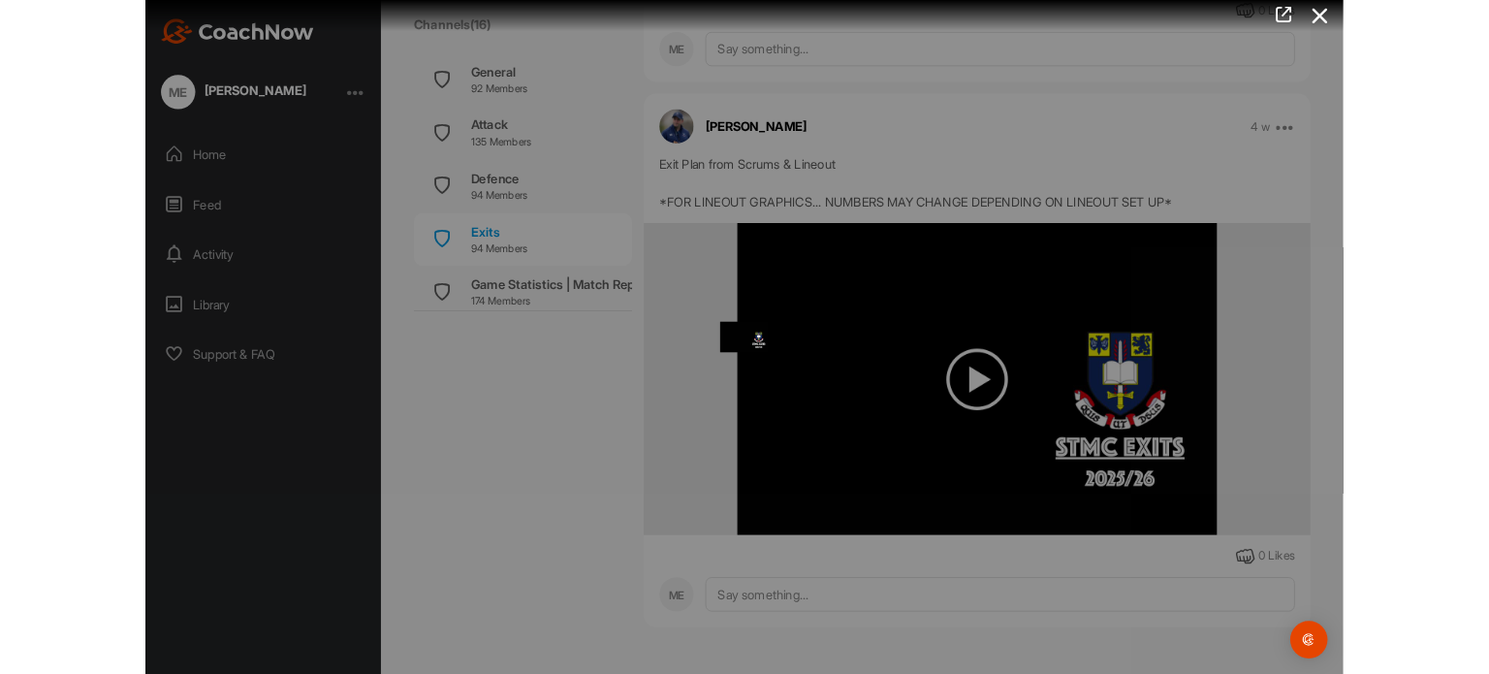
scroll to position [1051, 0]
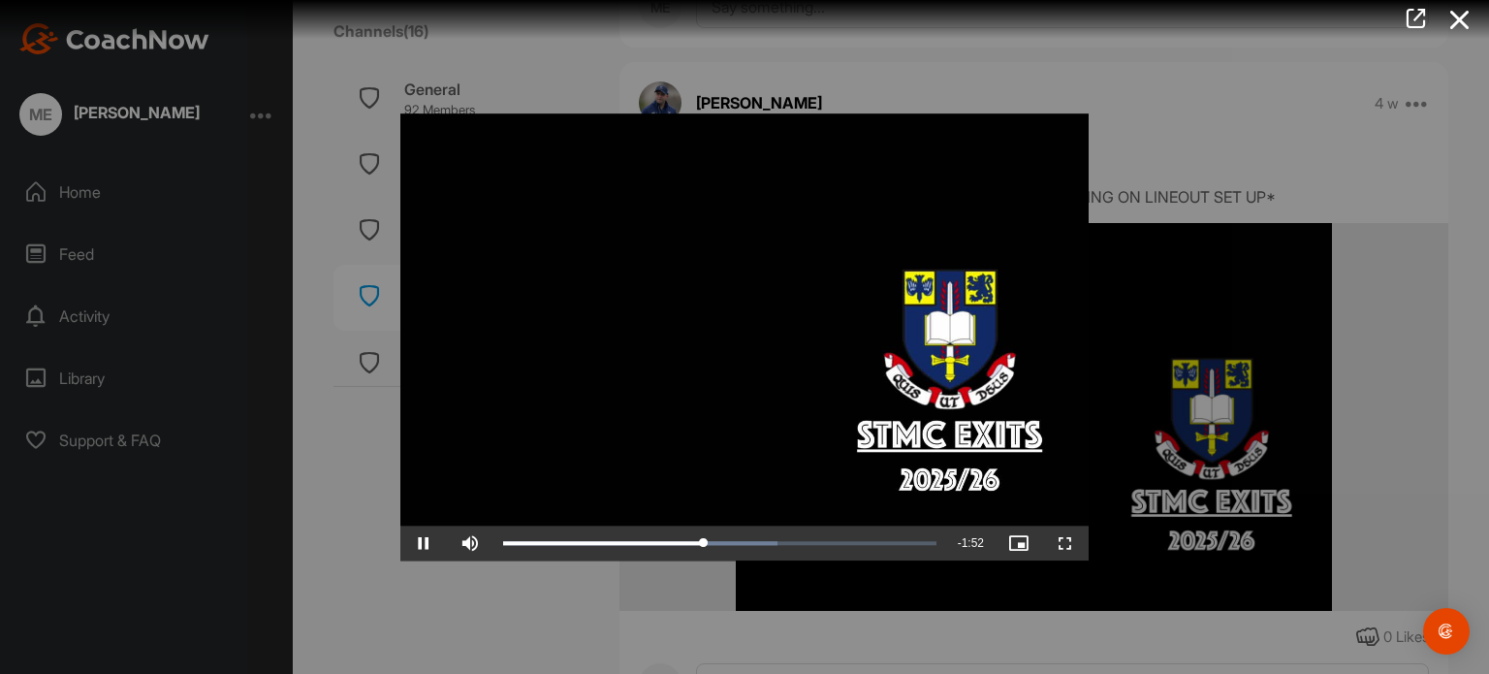
click at [468, 49] on div at bounding box center [744, 337] width 1489 height 674
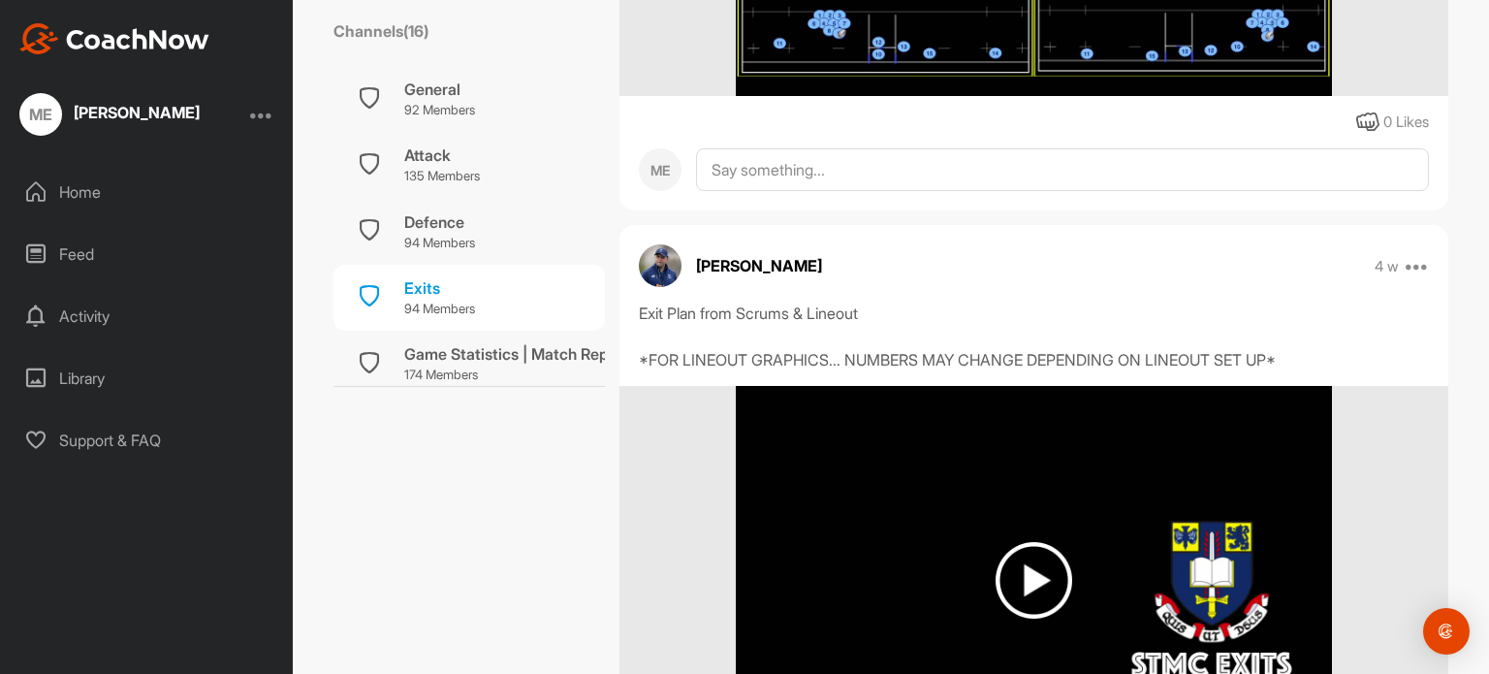
scroll to position [879, 0]
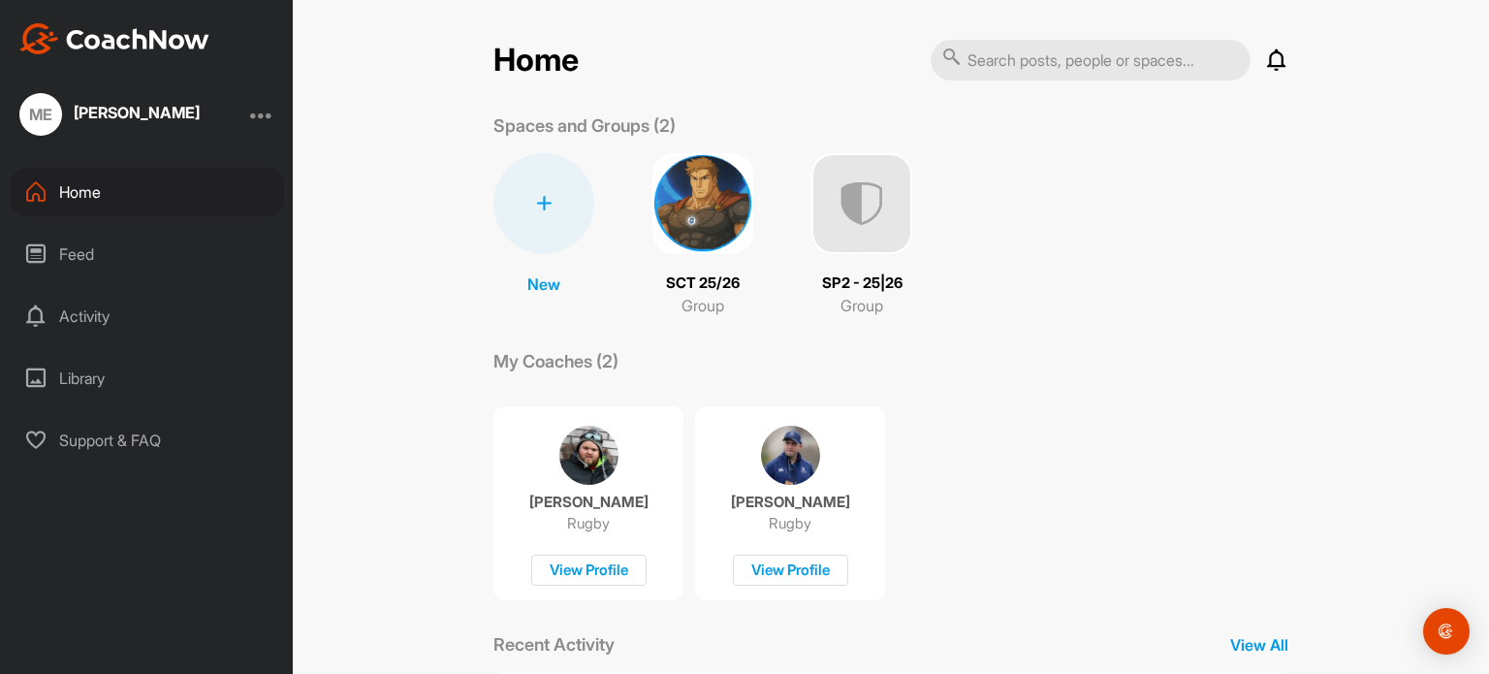
click at [1257, 76] on div "Notifications Invitations [DATE] [PERSON_NAME] , channel : Exits 19 m • SCT 25/…" at bounding box center [1110, 60] width 358 height 43
click at [1260, 73] on div "Notifications Invitations [DATE] [PERSON_NAME] , channel : Exits 19 m • SCT 25/…" at bounding box center [1110, 60] width 358 height 43
click at [1265, 69] on icon at bounding box center [1276, 59] width 23 height 23
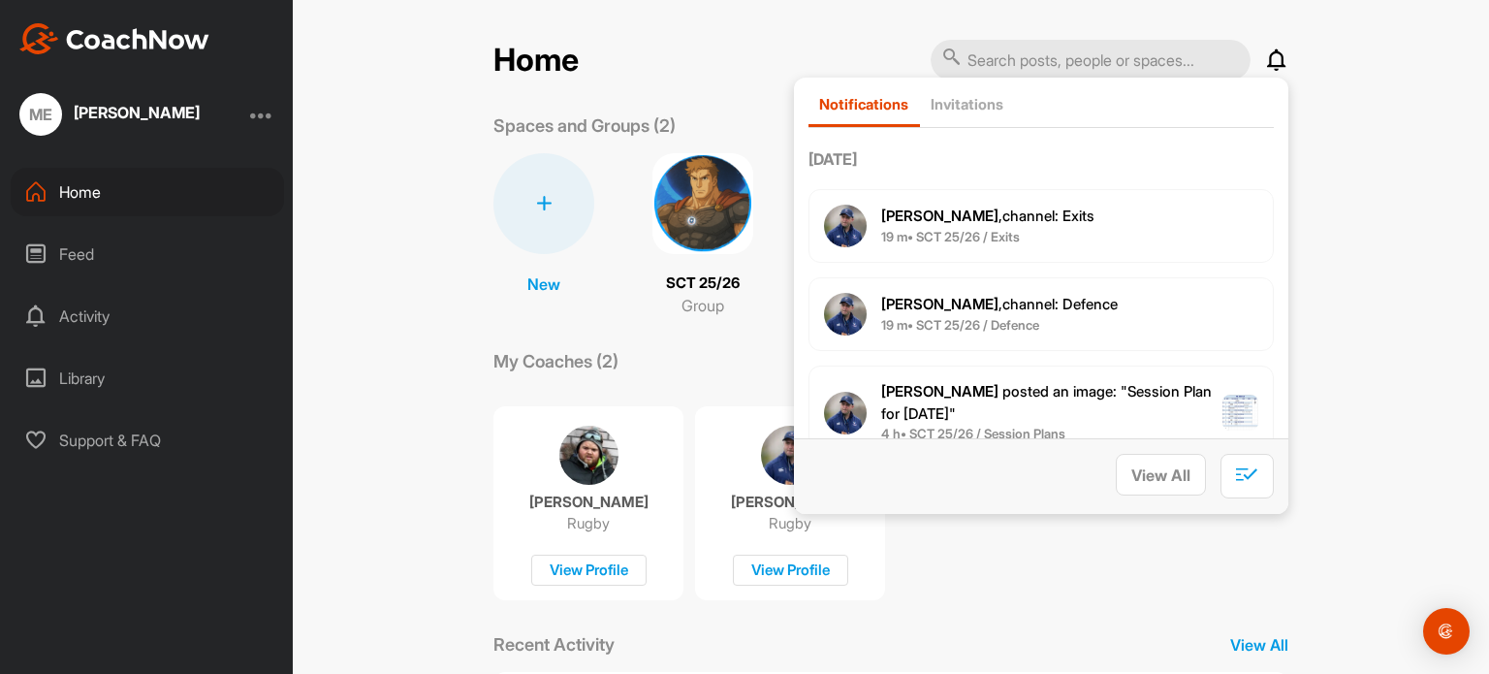
click at [1351, 282] on div "Home Notifications Invitations [DATE] [PERSON_NAME] , channel : Exits 19 m • SC…" at bounding box center [891, 337] width 1196 height 674
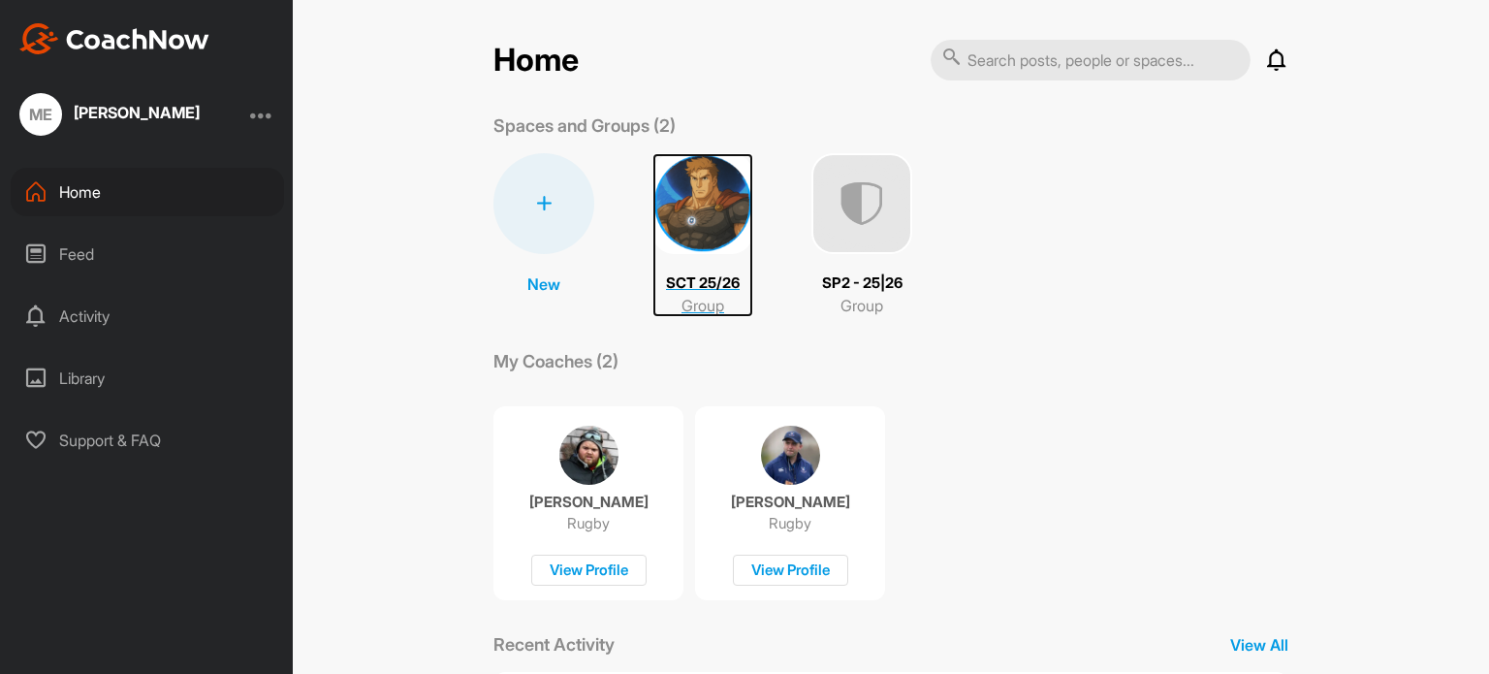
click at [713, 205] on img at bounding box center [702, 203] width 101 height 101
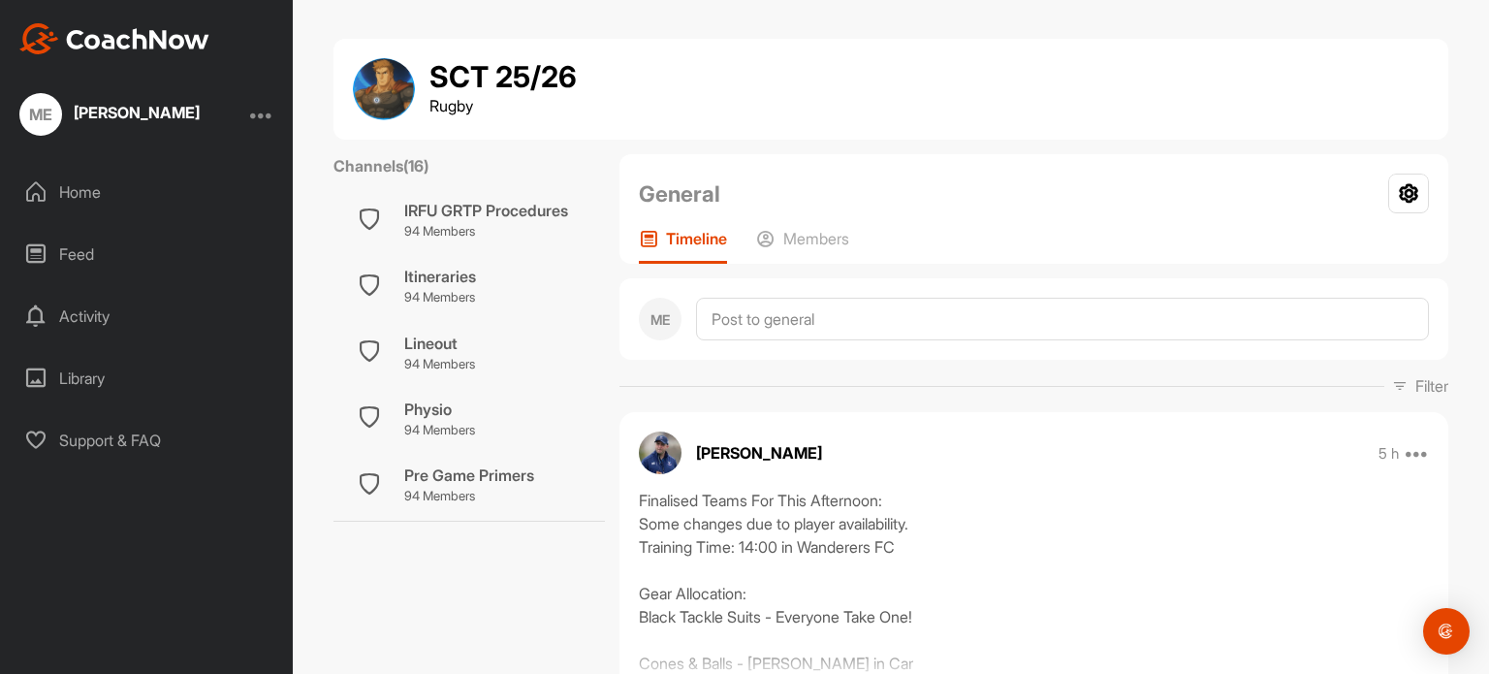
scroll to position [357, 0]
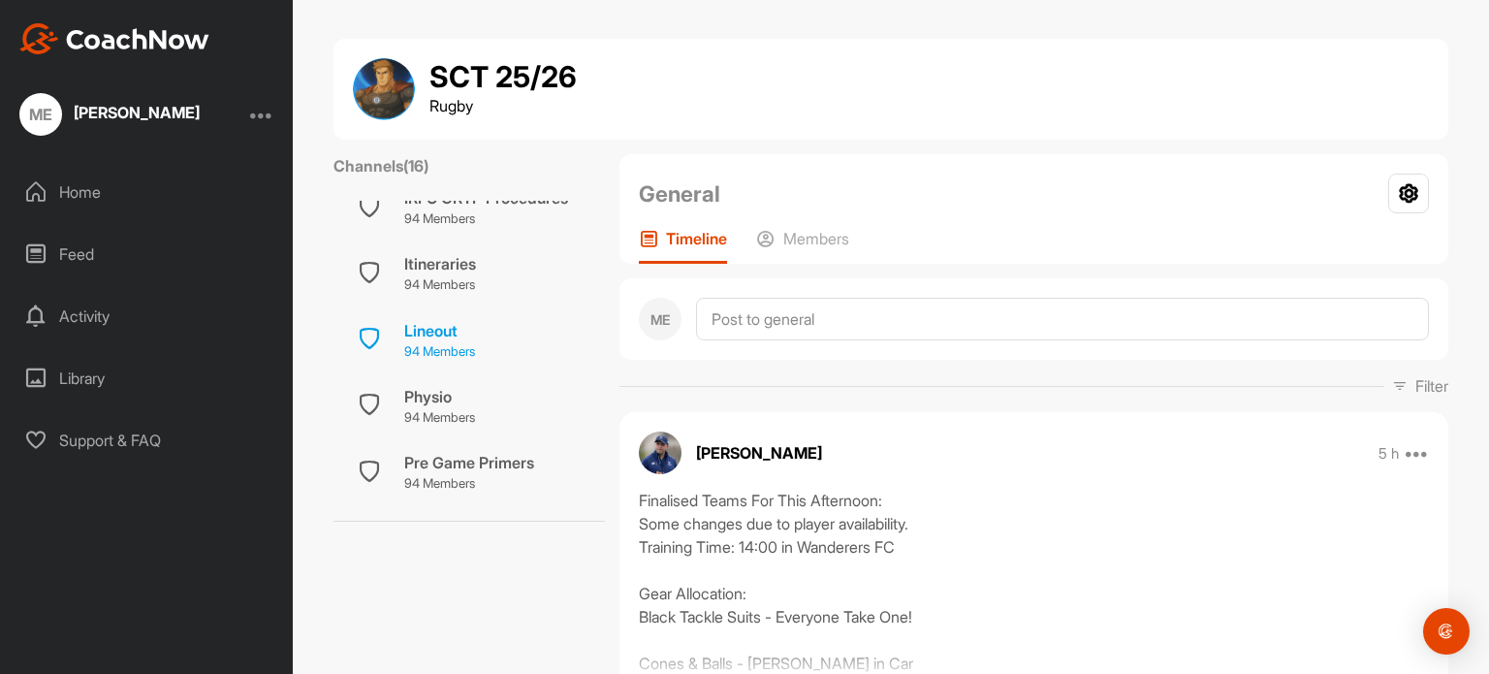
click at [481, 334] on div "Lineout 94 Members" at bounding box center [468, 339] width 271 height 66
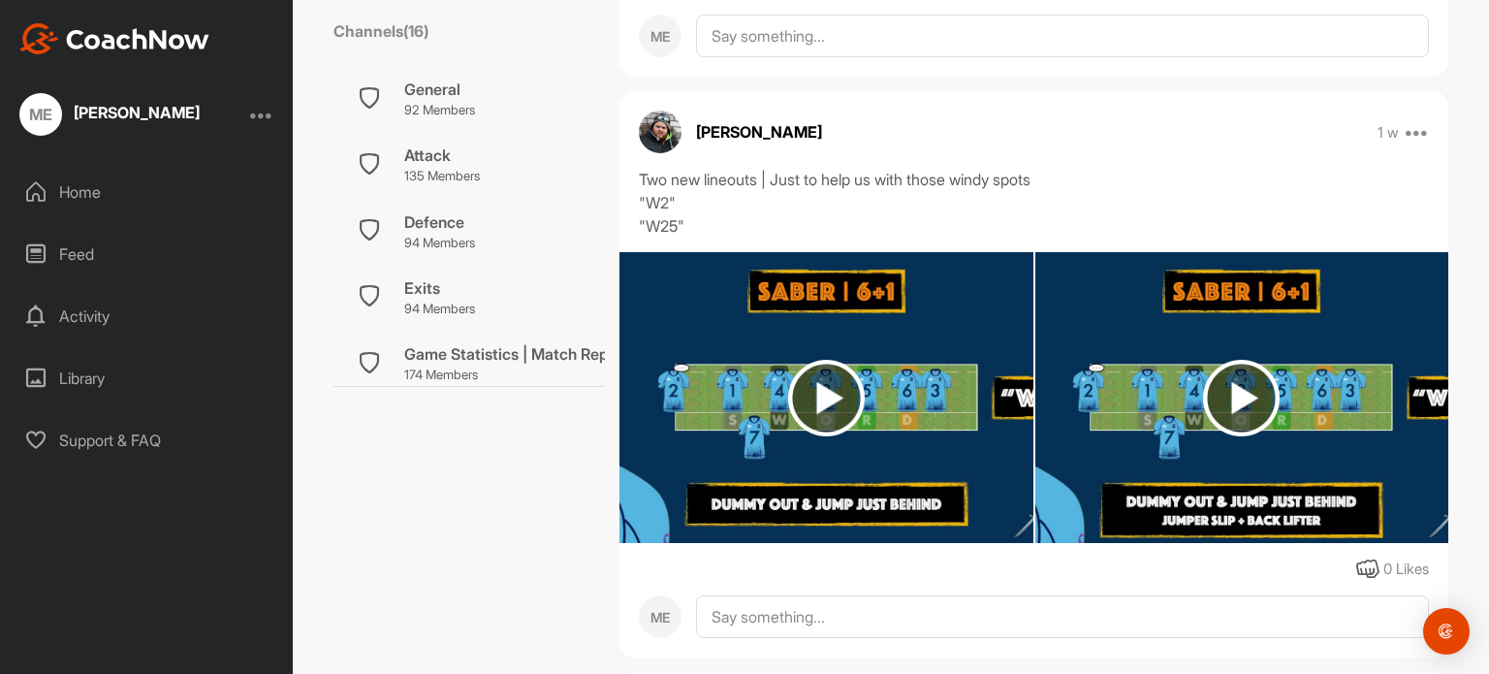
scroll to position [1049, 0]
click at [844, 366] on img at bounding box center [826, 398] width 77 height 77
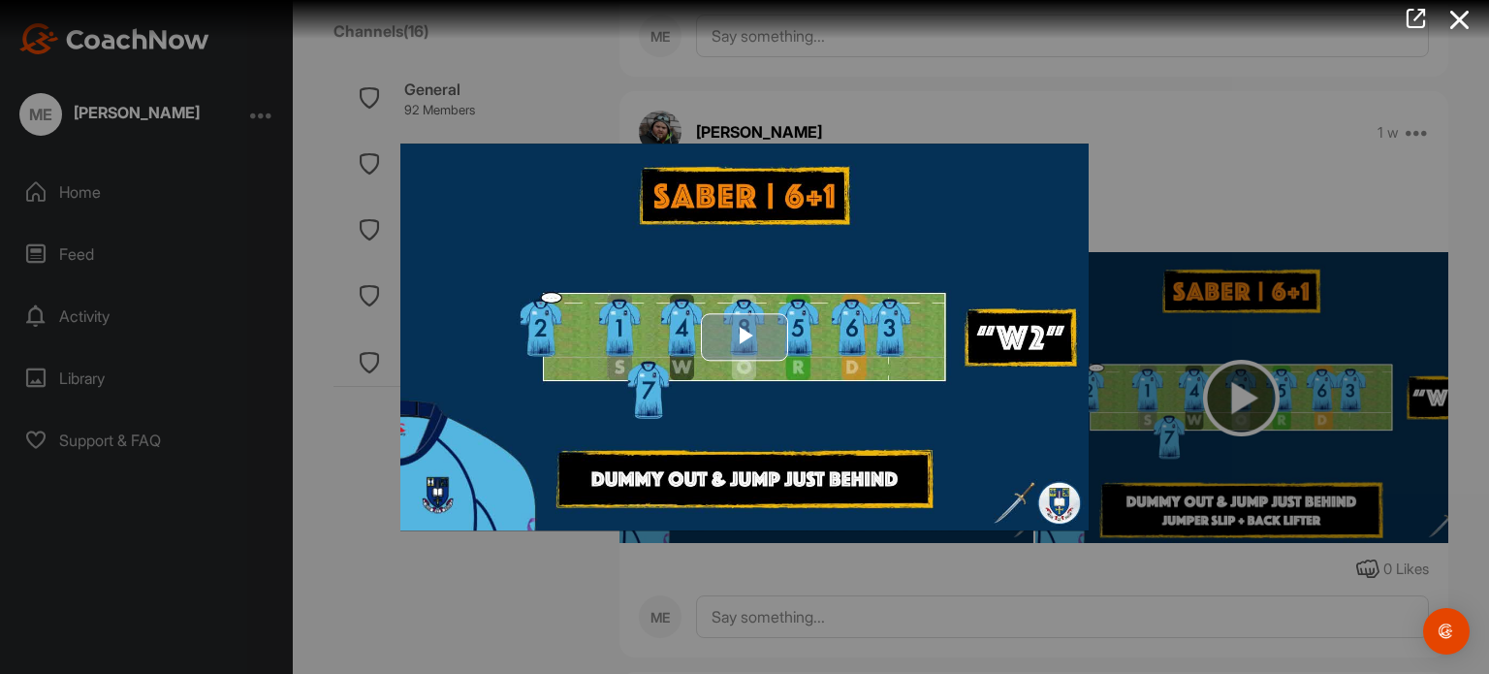
click at [745, 337] on span "Video Player" at bounding box center [745, 337] width 0 height 0
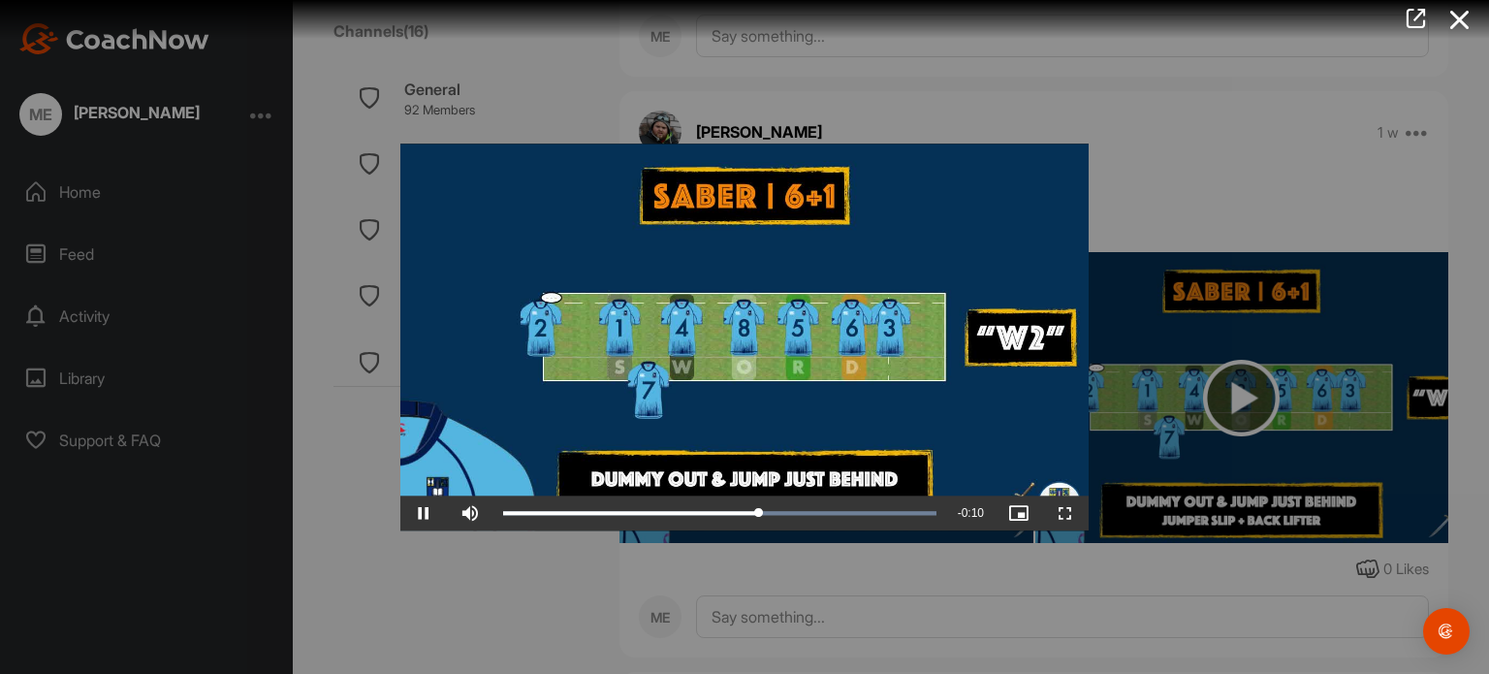
click at [1260, 411] on div at bounding box center [744, 337] width 1489 height 674
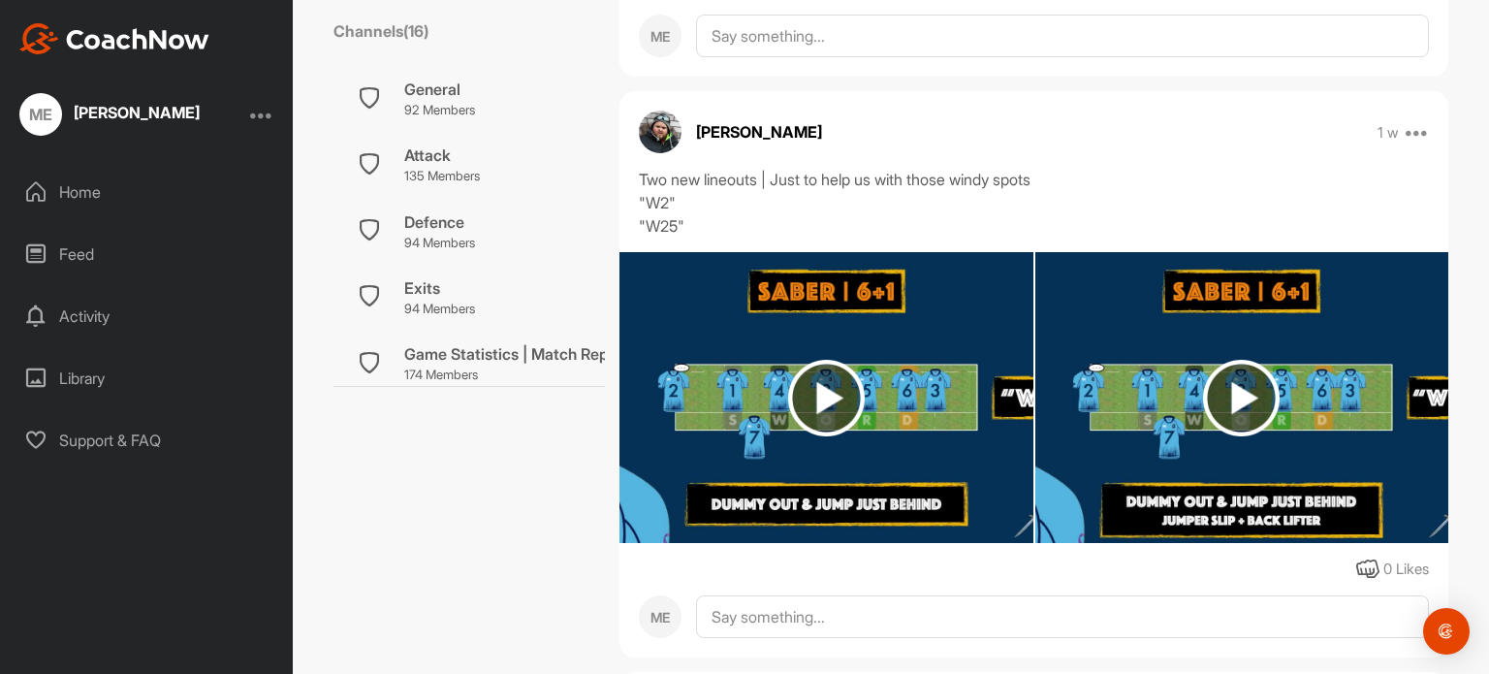
click at [1252, 395] on img at bounding box center [1241, 398] width 77 height 77
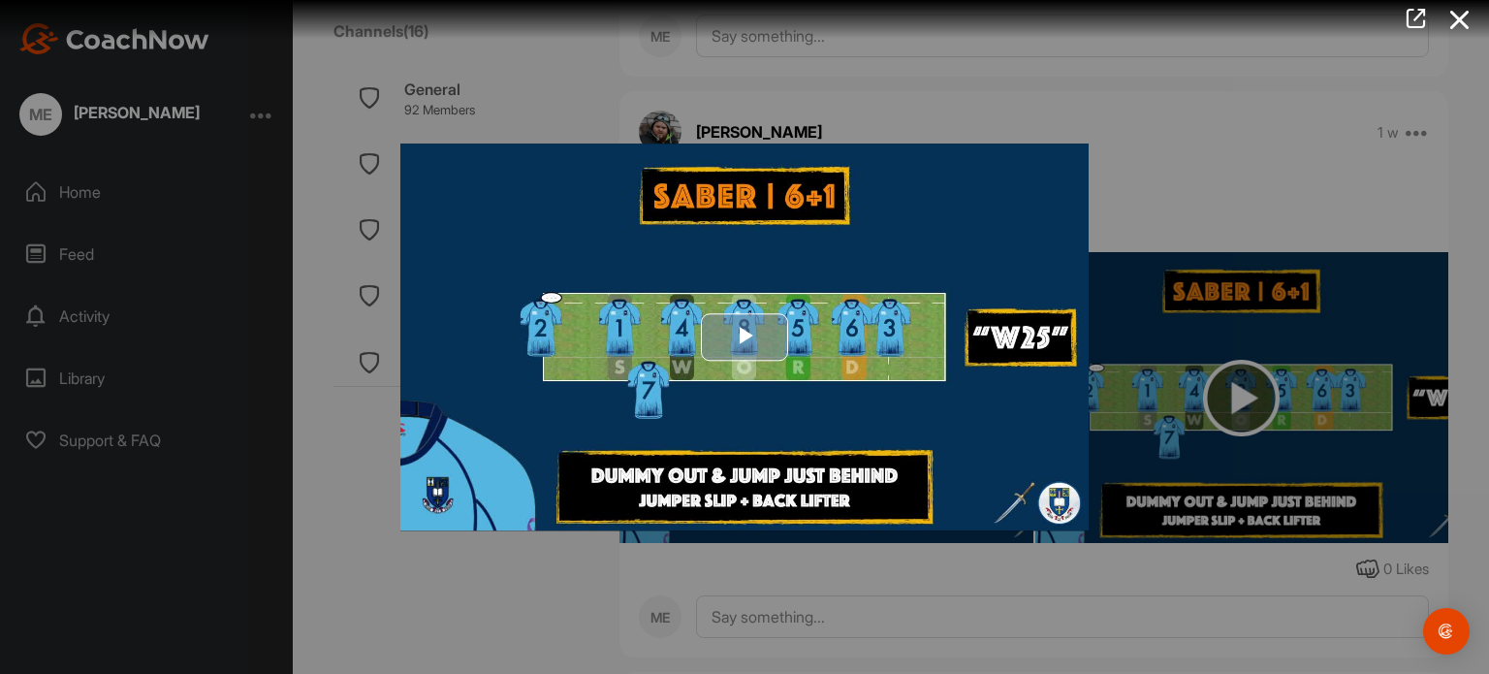
click at [745, 337] on span "Video Player" at bounding box center [745, 337] width 0 height 0
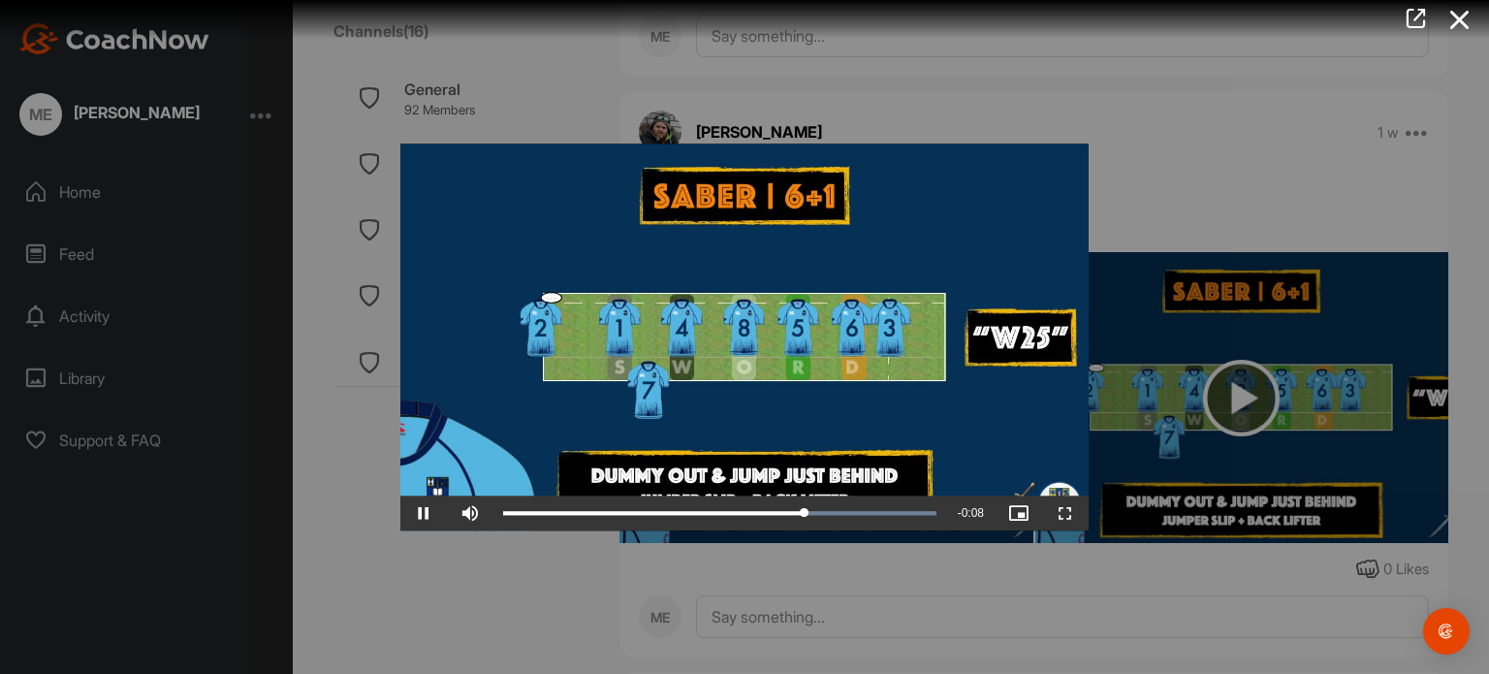
click at [1172, 278] on div at bounding box center [744, 337] width 1489 height 674
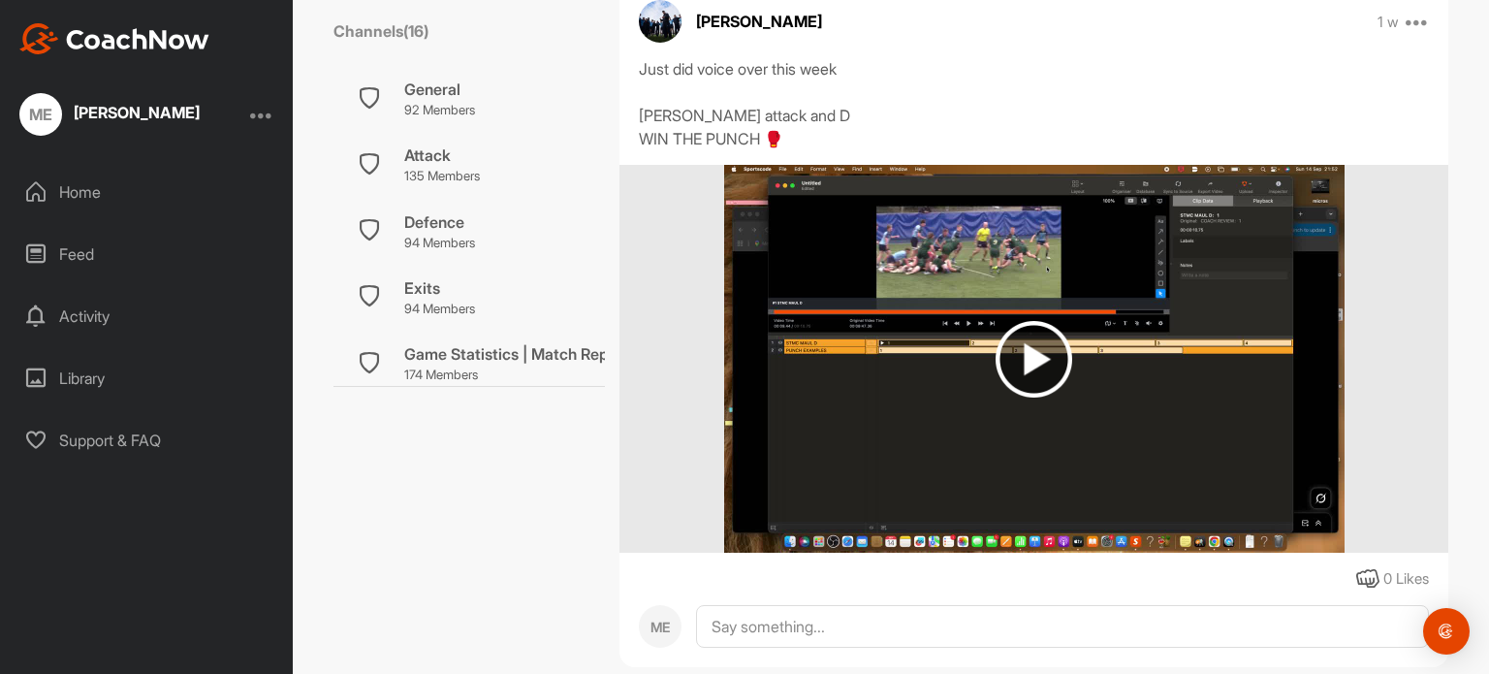
scroll to position [1745, 0]
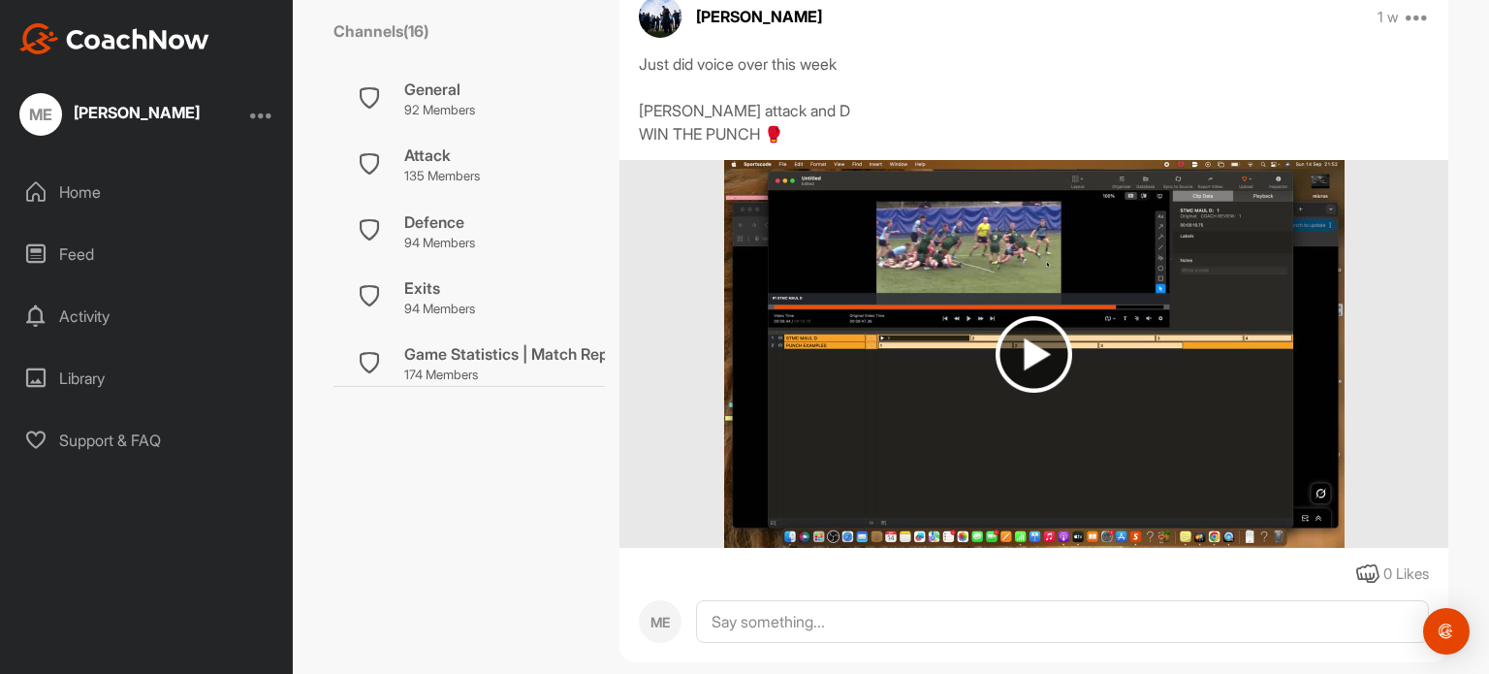
click at [1038, 342] on img at bounding box center [1034, 354] width 77 height 77
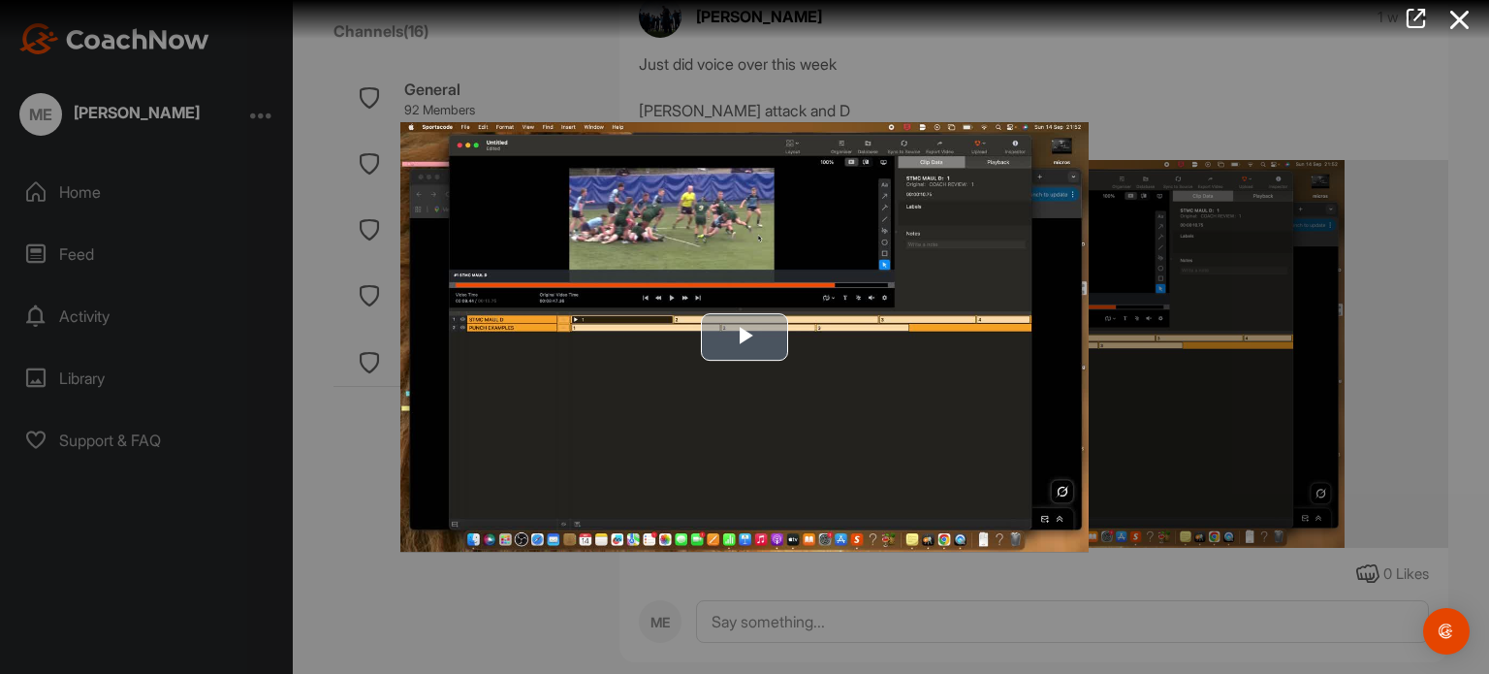
click at [745, 337] on span "Video Player" at bounding box center [745, 337] width 0 height 0
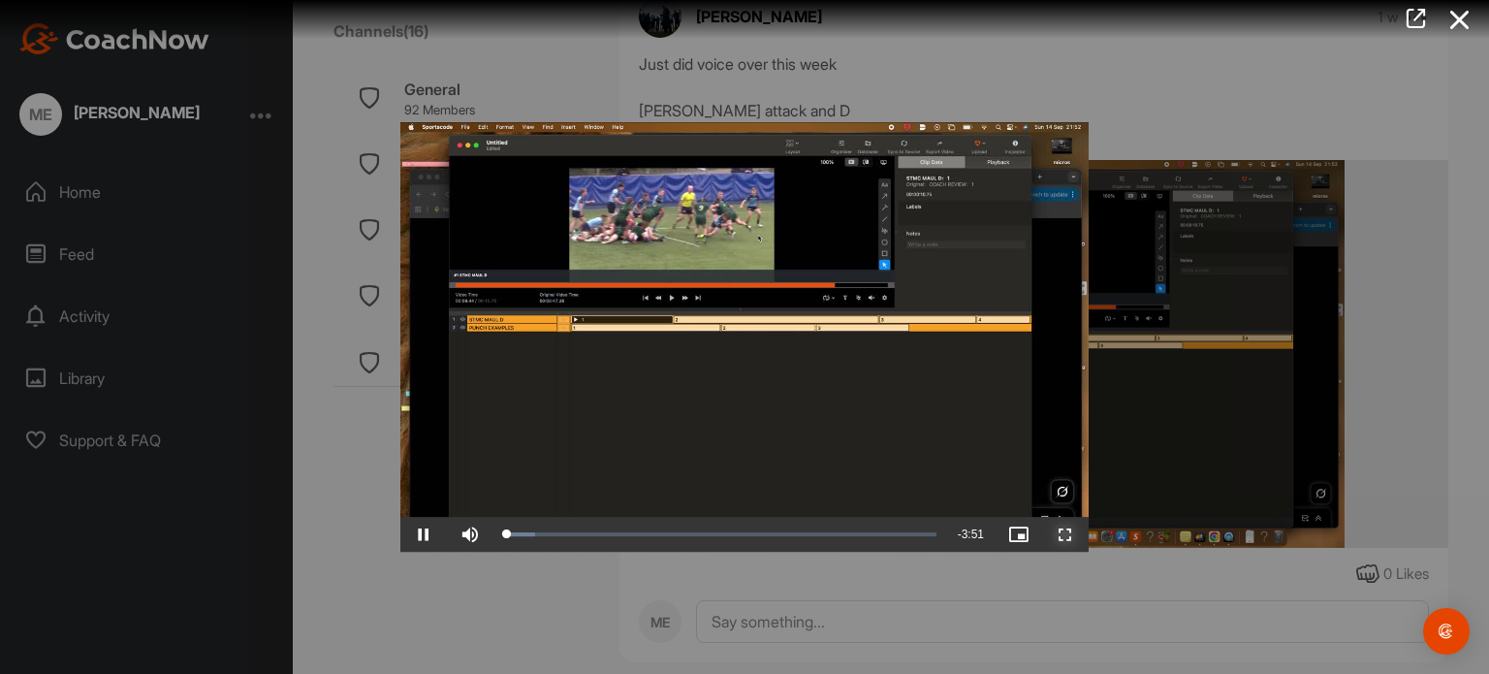
click at [1076, 534] on span "Video Player" at bounding box center [1065, 534] width 47 height 0
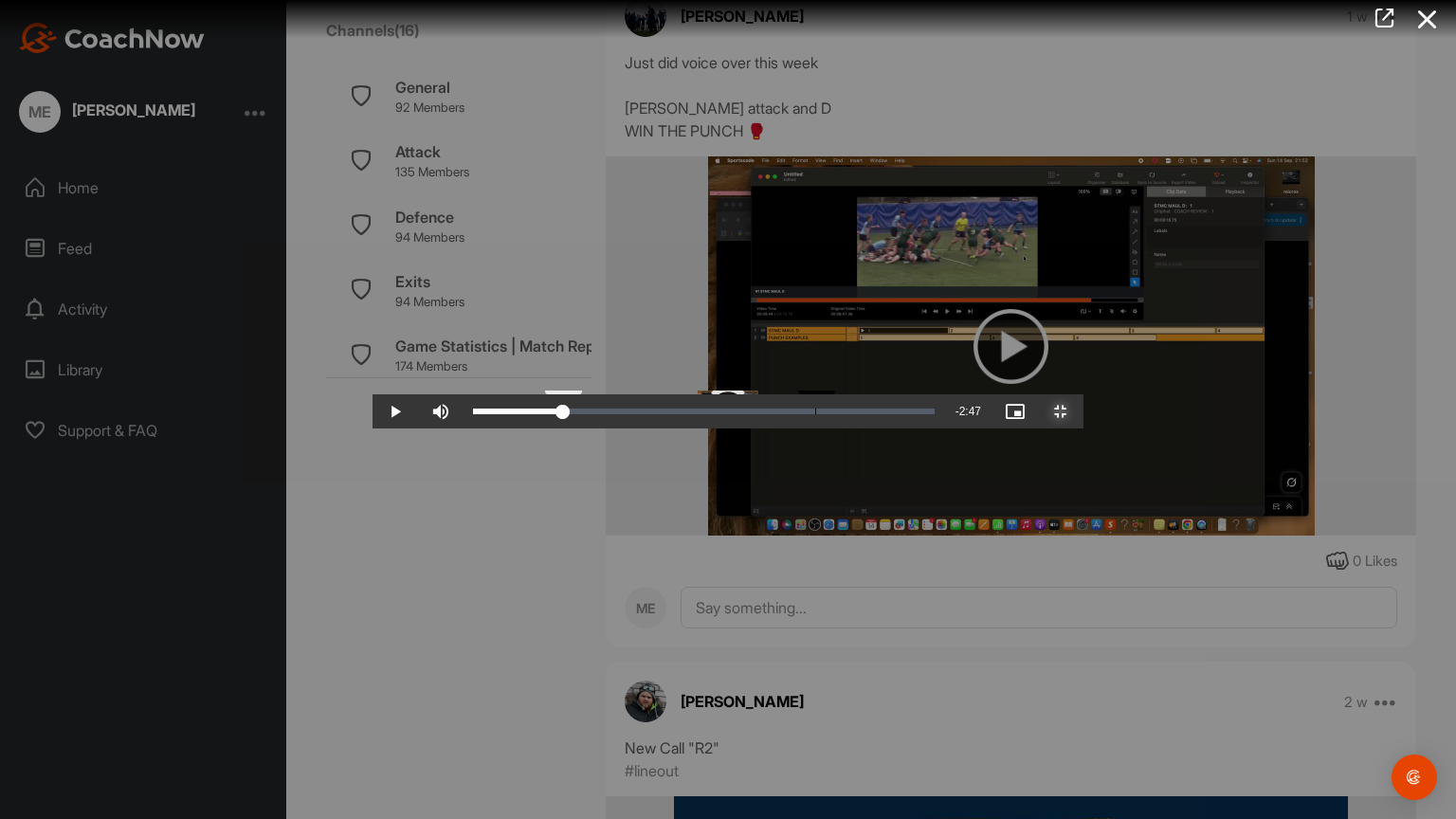
click at [463, 428] on div "Loaded : 20.01% 1:05 0:45" at bounding box center [703, 410] width 480 height 34
click at [562, 428] on div "Loaded : 20.01% 1:29 1:07" at bounding box center [703, 410] width 480 height 34
click at [482, 428] on div "Loaded : 39.84% 1:13 1:31" at bounding box center [703, 410] width 480 height 34
click at [1083, 411] on span "Video Player" at bounding box center [1061, 411] width 46 height 0
